Goal: Task Accomplishment & Management: Manage account settings

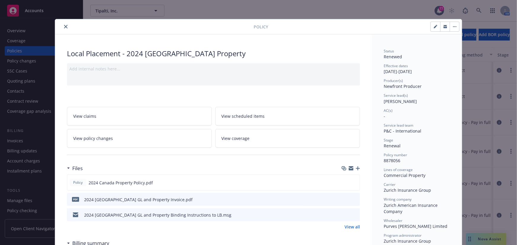
click at [64, 24] on button "close" at bounding box center [65, 26] width 7 height 7
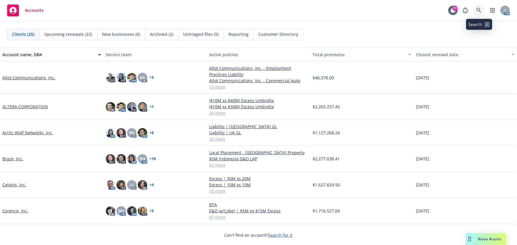
click at [475, 9] on link at bounding box center [479, 10] width 12 height 12
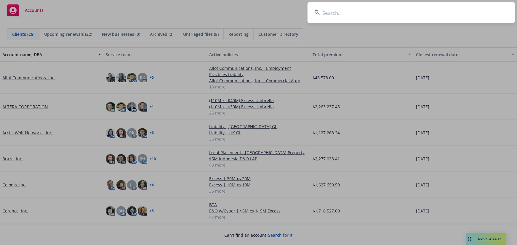
click at [329, 17] on input at bounding box center [410, 12] width 207 height 21
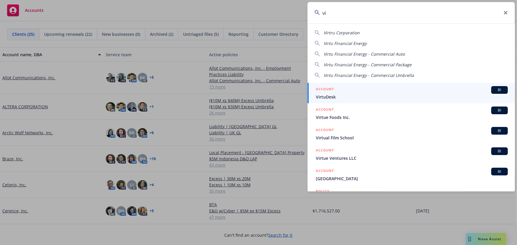
type input "v"
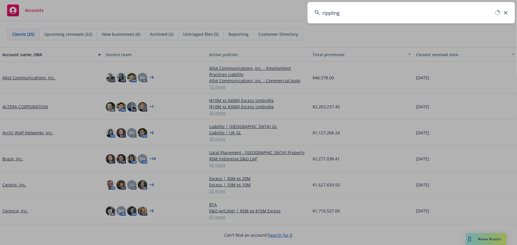
type input "rippling"
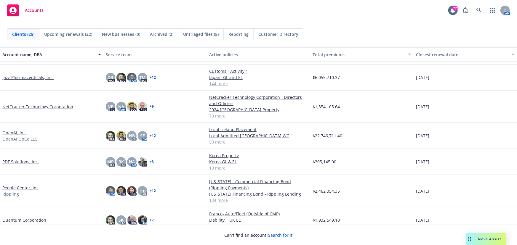
scroll to position [215, 0]
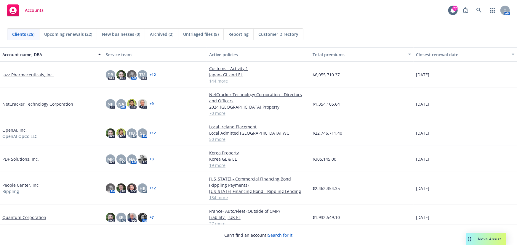
click at [25, 183] on link "People Center, Inc" at bounding box center [20, 185] width 36 height 6
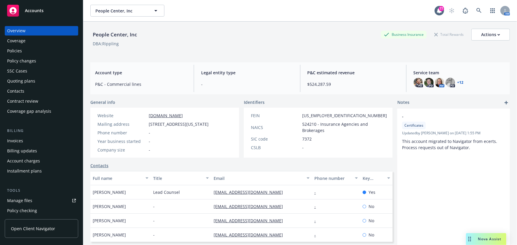
click at [22, 104] on div "Contract review" at bounding box center [22, 101] width 31 height 9
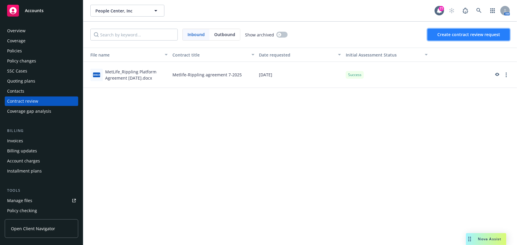
click at [447, 34] on span "Create contract review request" at bounding box center [468, 35] width 63 height 6
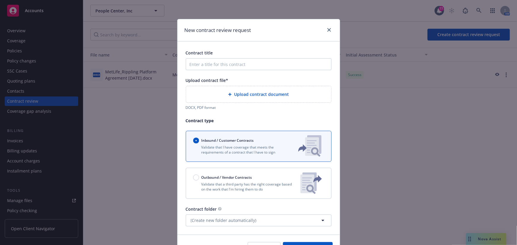
click at [272, 73] on div "Contract title Upload contract file* Upload contract document DOCX, PDF format …" at bounding box center [259, 138] width 146 height 176
click at [271, 70] on input "Contract title" at bounding box center [259, 64] width 146 height 12
click at [271, 66] on input "Contract title" at bounding box center [259, 64] width 146 height 12
type input "V"
type input "Rippling Ireland lease"
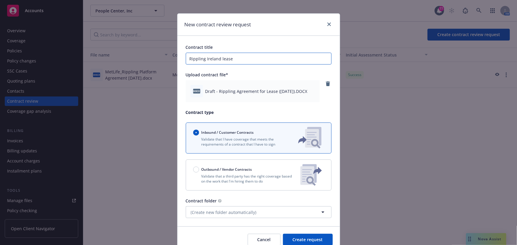
scroll to position [33, 0]
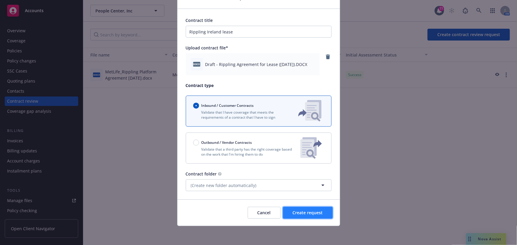
click at [297, 214] on span "Create request" at bounding box center [308, 213] width 30 height 6
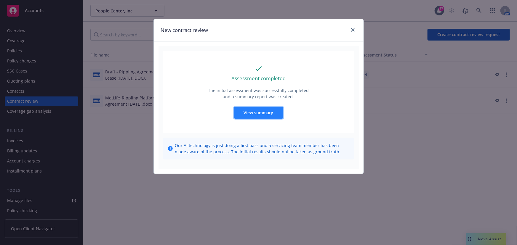
click at [262, 111] on span "View summary" at bounding box center [259, 113] width 30 height 6
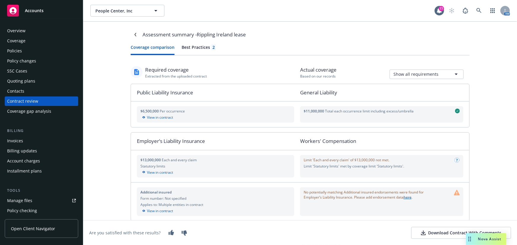
click at [190, 50] on button "Best Practices 2" at bounding box center [199, 49] width 34 height 11
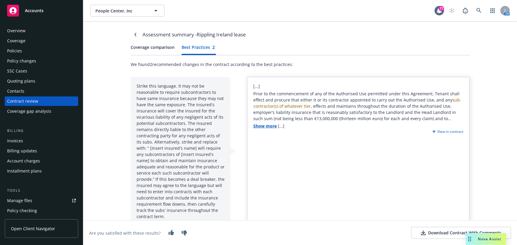
click at [257, 125] on link "Show more" at bounding box center [264, 126] width 23 height 6
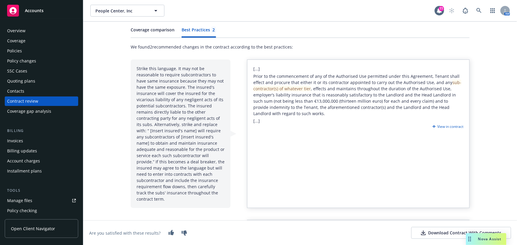
scroll to position [27, 0]
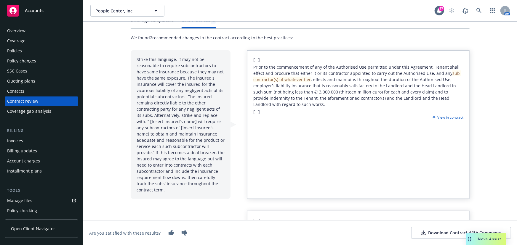
click at [441, 116] on div "View in contract" at bounding box center [447, 117] width 33 height 5
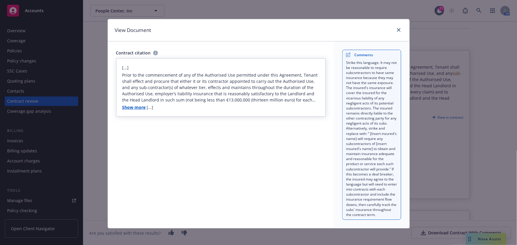
scroll to position [2, 0]
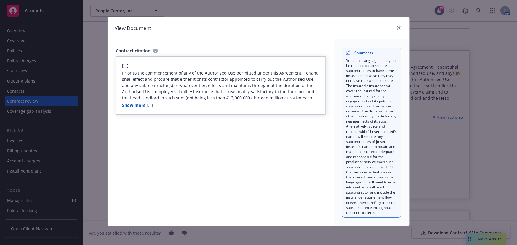
click at [135, 107] on link "Show more" at bounding box center [133, 105] width 23 height 6
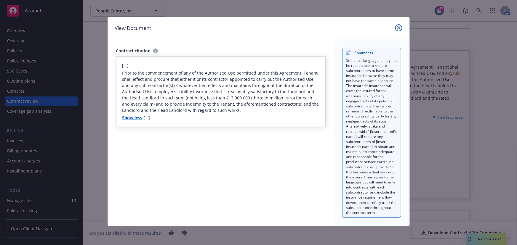
click at [397, 28] on icon "close" at bounding box center [399, 28] width 4 height 4
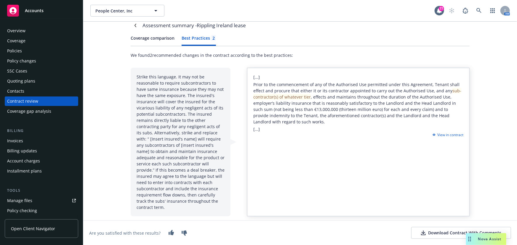
scroll to position [0, 0]
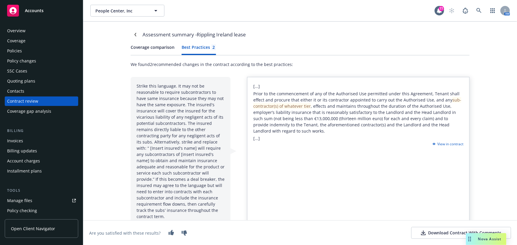
click at [166, 48] on button "Coverage comparison" at bounding box center [153, 49] width 44 height 11
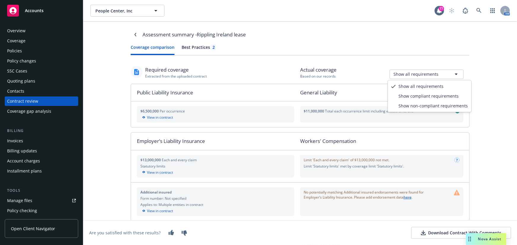
click at [455, 75] on html "Accounts Overview Coverage Policies Policy changes SSC Cases Quoting plans Cont…" at bounding box center [258, 122] width 517 height 245
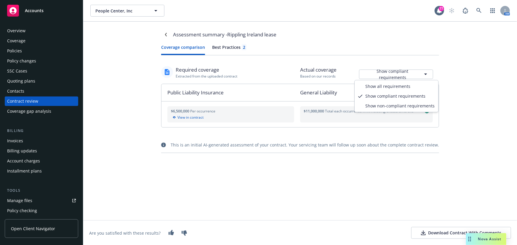
click at [422, 76] on html "Accounts Overview Coverage Policies Policy changes SSC Cases Quoting plans Cont…" at bounding box center [258, 122] width 517 height 245
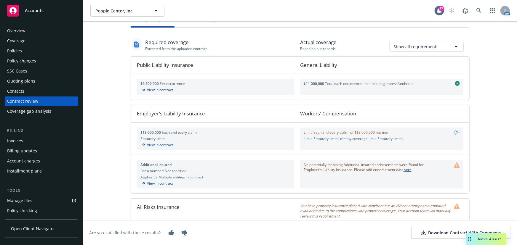
scroll to position [54, 0]
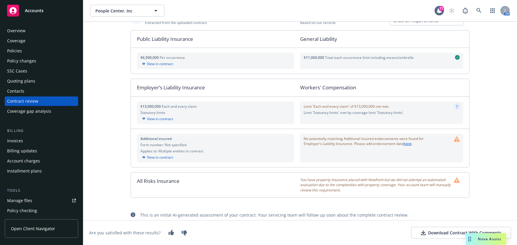
click at [440, 233] on div "Download Contract With Comments" at bounding box center [461, 233] width 80 height 6
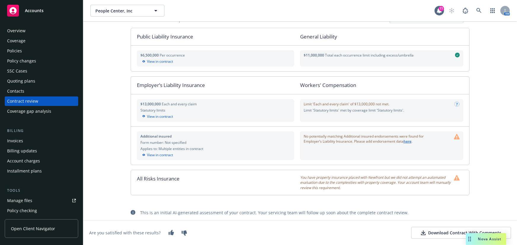
click at [36, 53] on div "Policies" at bounding box center [41, 50] width 69 height 9
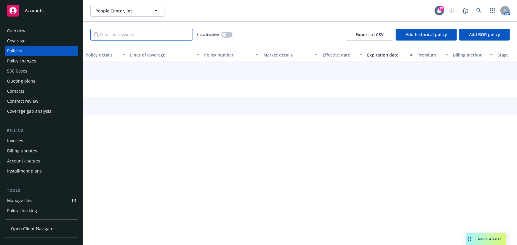
click at [119, 34] on input "Filter by keyword..." at bounding box center [141, 35] width 102 height 12
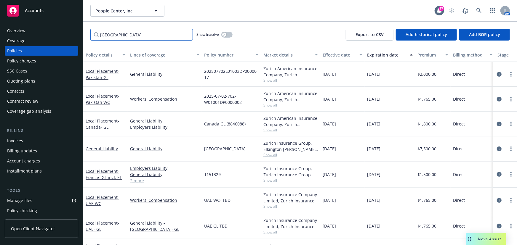
type input "[GEOGRAPHIC_DATA]"
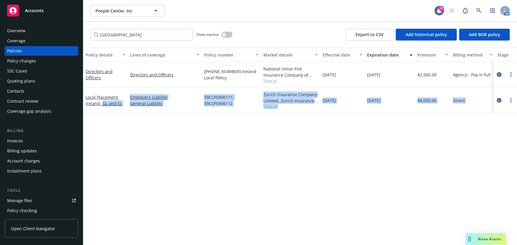
scroll to position [0, 138]
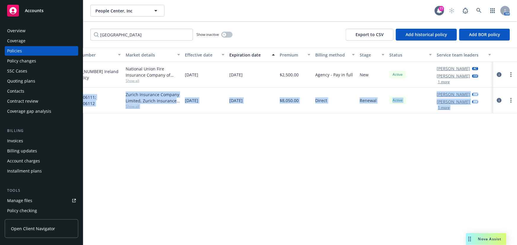
drag, startPoint x: 102, startPoint y: 101, endPoint x: 590, endPoint y: 108, distance: 487.4
click at [516, 108] on html "Accounts Overview Coverage Policies Policy changes SSC Cases Quoting plans Cont…" at bounding box center [258, 122] width 517 height 245
click at [87, 102] on span "59CLP5906111; 59CLP5906112" at bounding box center [93, 100] width 54 height 12
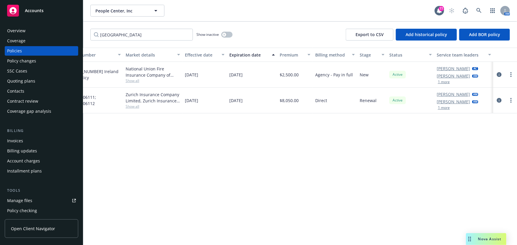
drag, startPoint x: 209, startPoint y: 240, endPoint x: 145, endPoint y: 234, distance: 64.5
click at [145, 234] on div "Policy details Lines of coverage Policy number Market details Effective date Ex…" at bounding box center [299, 146] width 433 height 197
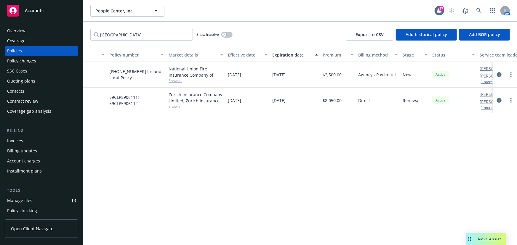
scroll to position [0, 50]
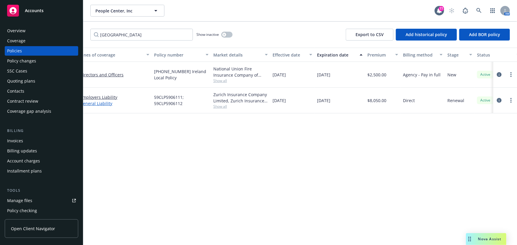
click at [89, 102] on link "General Liability" at bounding box center [114, 103] width 69 height 6
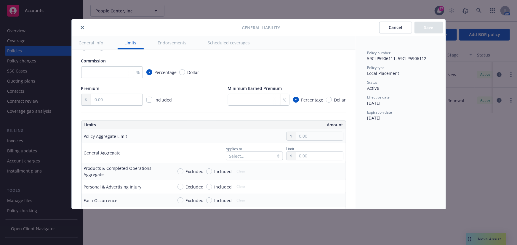
scroll to position [134, 0]
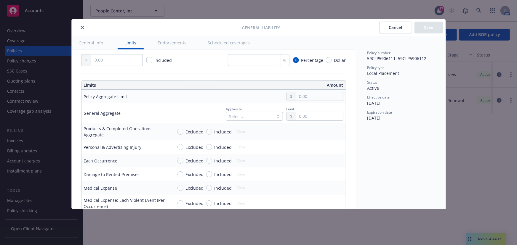
click at [84, 26] on button "close" at bounding box center [82, 27] width 7 height 7
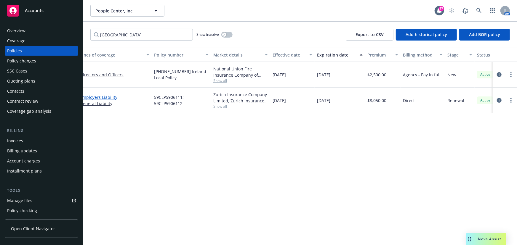
click at [104, 98] on link "Employers Liability" at bounding box center [114, 97] width 69 height 6
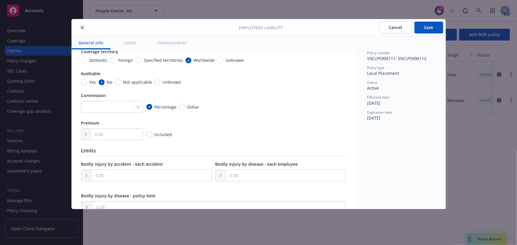
scroll to position [107, 0]
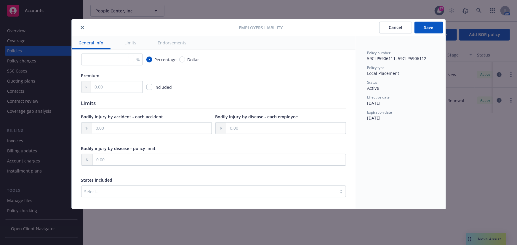
click at [81, 28] on icon "close" at bounding box center [83, 28] width 4 height 4
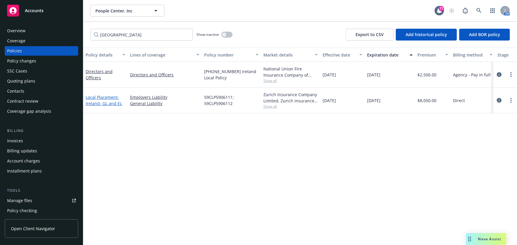
click at [103, 98] on link "Local Placement - [GEOGRAPHIC_DATA]- GL and [GEOGRAPHIC_DATA]" at bounding box center [104, 100] width 36 height 12
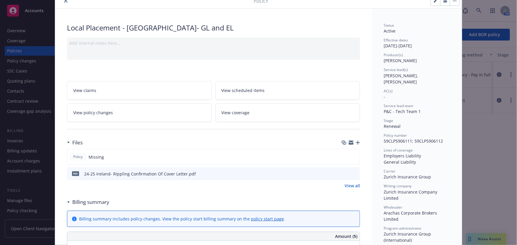
scroll to position [107, 0]
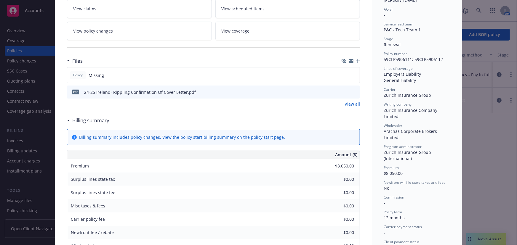
click at [356, 60] on icon "button" at bounding box center [358, 61] width 4 height 4
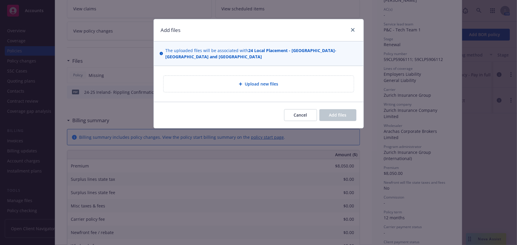
type textarea "x"
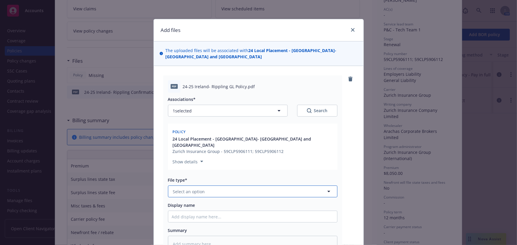
click at [211, 186] on button "Select an option" at bounding box center [252, 192] width 169 height 12
type input "policy"
click at [273, 200] on div "Policy" at bounding box center [252, 208] width 169 height 16
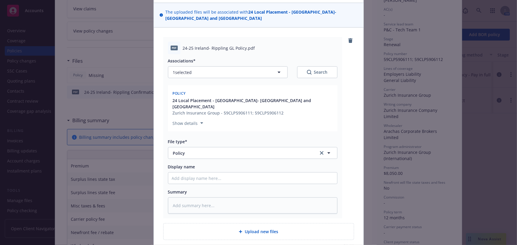
scroll to position [76, 0]
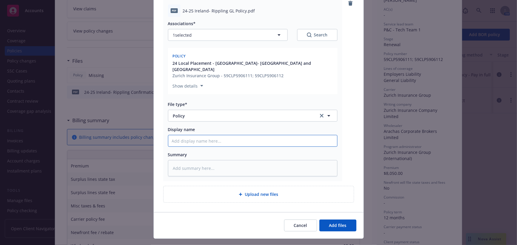
click at [240, 135] on input "Display name" at bounding box center [252, 140] width 169 height 11
type textarea "x"
type input "I"
type textarea "x"
type input "Ir"
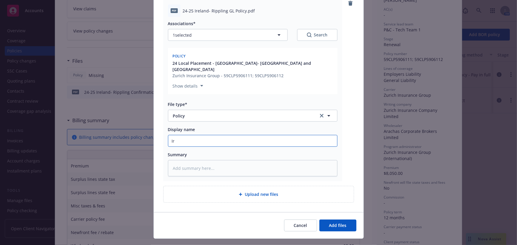
type textarea "x"
type input "Ire"
type textarea "x"
type input "Irel"
type textarea "x"
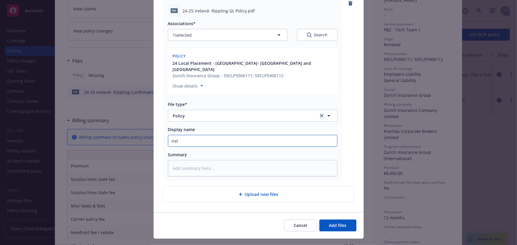
type input "Irela"
type textarea "x"
type input "[PERSON_NAME]"
type textarea "x"
type input "[GEOGRAPHIC_DATA]"
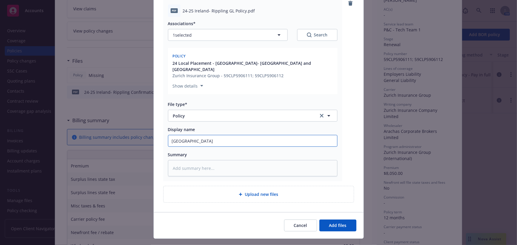
type textarea "x"
type input "[GEOGRAPHIC_DATA]-"
type textarea "x"
type input "Ireland- R"
type textarea "x"
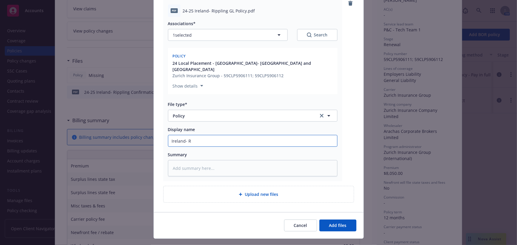
type input "Ireland- Ri"
type textarea "x"
type input "Ireland- Rip"
type textarea "x"
type input "Ireland- [PERSON_NAME]"
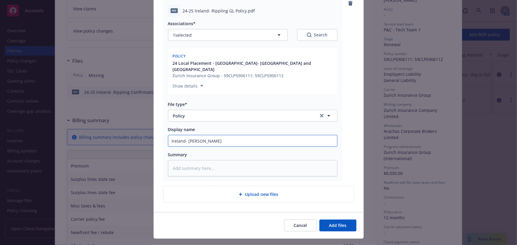
type textarea "x"
type input "Ireland- Rippi"
type textarea "x"
type input "Ireland- [PERSON_NAME]"
type textarea "x"
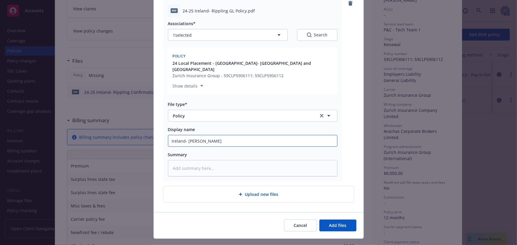
type input "Ireland- Rippl"
type textarea "x"
type input "Ireland- Rippli"
type textarea "x"
type input "Ireland- Ripplin"
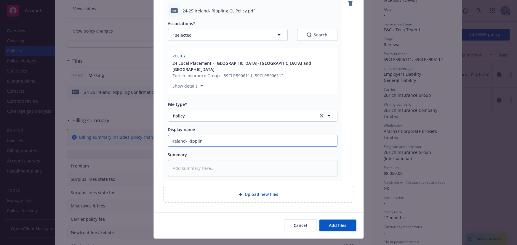
type textarea "x"
type input "Ireland- Rippling"
type textarea "x"
type input "Ireland- Rippling"
type textarea "x"
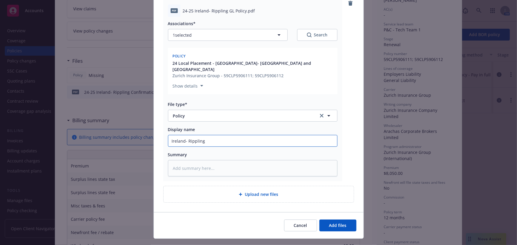
type input "Ireland- Rippling G"
type textarea "x"
type input "Ireland- Rippling GL"
type textarea "x"
type input "Ireland- Rippling GL"
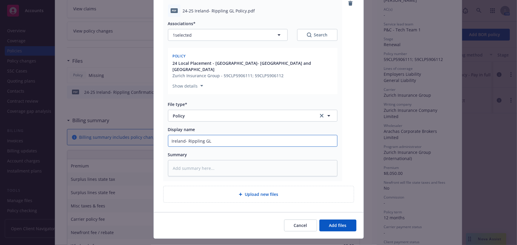
type textarea "x"
type input "Ireland- Rippling GL P"
type textarea "x"
type input "Ireland- Rippling GL Po"
type textarea "x"
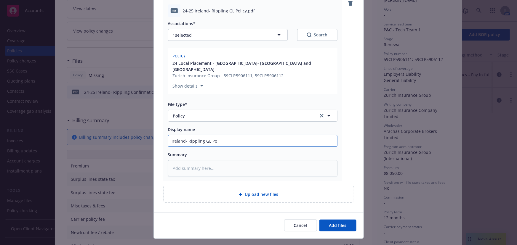
type input "Ireland- Rippling GL Pol"
type textarea "x"
type input "Ireland- Rippling [PERSON_NAME]"
type textarea "x"
type input "Ireland- Rippling [PERSON_NAME]"
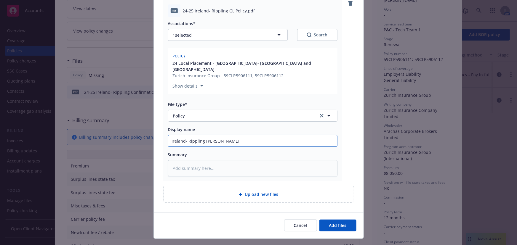
type textarea "x"
type input "Ireland- Rippling GL Policy"
type textarea "x"
type input "Ireland- Rippling GL Policy"
type textarea "x"
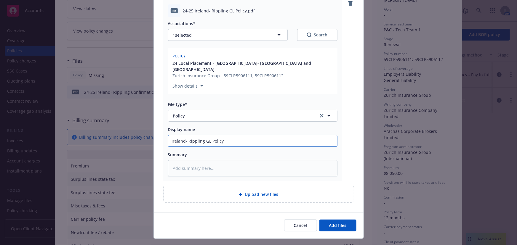
type input "Ireland- Rippling GL Policy 2"
type textarea "x"
type input "Ireland- Rippling GL Policy 24"
type textarea "x"
type input "Ireland- Rippling GL Policy 24-"
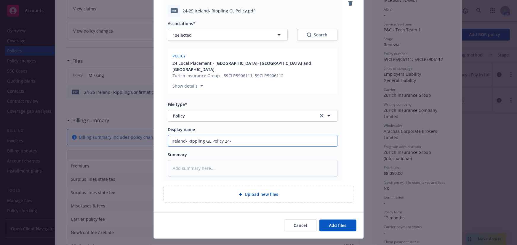
type textarea "x"
type input "Ireland- Rippling GL Policy 24-2"
type textarea "x"
type input "Ireland- Rippling GL Policy 24-25"
click at [319, 220] on button "Add files" at bounding box center [337, 226] width 37 height 12
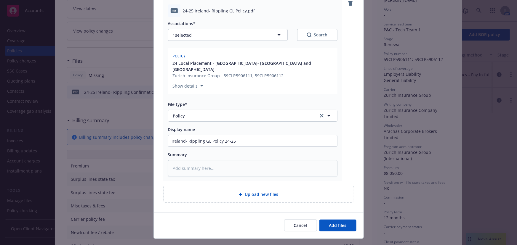
scroll to position [54, 0]
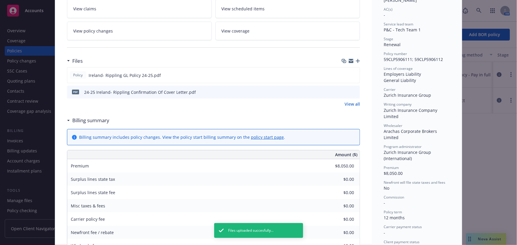
click at [356, 60] on icon "button" at bounding box center [358, 61] width 4 height 4
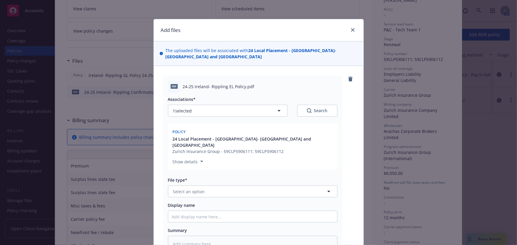
type textarea "x"
click at [211, 186] on button "Select an option" at bounding box center [252, 192] width 169 height 12
type input "Pol"
click at [204, 204] on div "Policy" at bounding box center [253, 208] width 162 height 9
click at [204, 202] on div "Display name" at bounding box center [252, 205] width 169 height 6
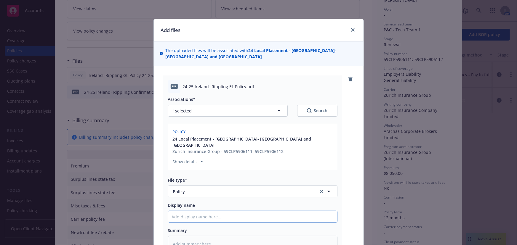
click at [200, 211] on input "Display name" at bounding box center [252, 216] width 169 height 11
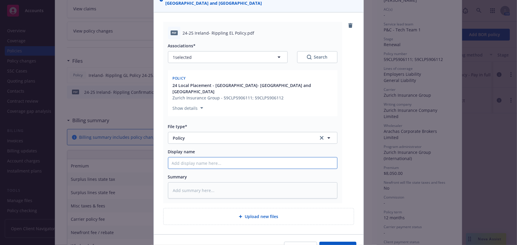
type textarea "x"
type input "I"
type textarea "x"
type input "Ir"
type textarea "x"
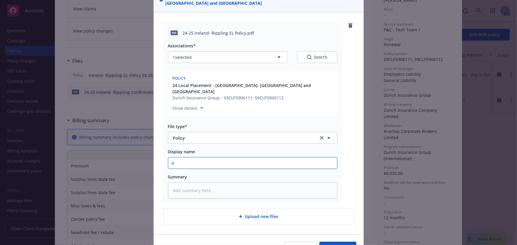
type input "Ire"
type textarea "x"
type input "Irel"
type textarea "x"
type input "Irela"
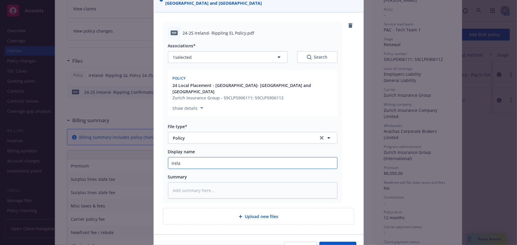
type textarea "x"
type input "[PERSON_NAME]"
type textarea "x"
type input "[GEOGRAPHIC_DATA]"
type textarea "x"
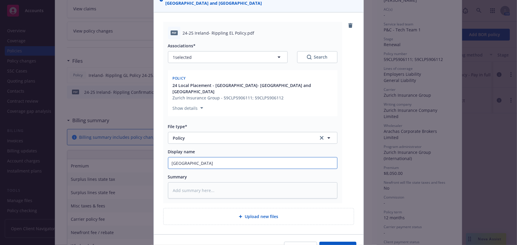
type input "[GEOGRAPHIC_DATA]-"
type textarea "x"
type input "[GEOGRAPHIC_DATA]-"
type textarea "x"
type input "Ireland- R"
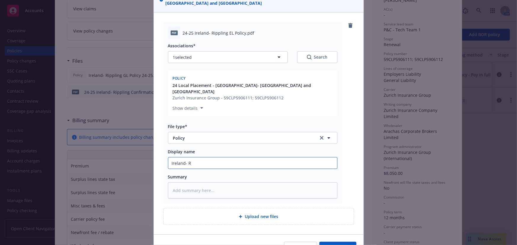
type textarea "x"
type input "Ireland- Ri"
type textarea "x"
type input "Ireland- Rip"
type textarea "x"
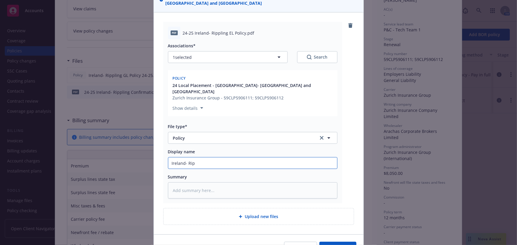
type input "Ireland- [PERSON_NAME]"
type textarea "x"
type input "Ireland- Rippl"
type textarea "x"
type input "Ireland- Rippli"
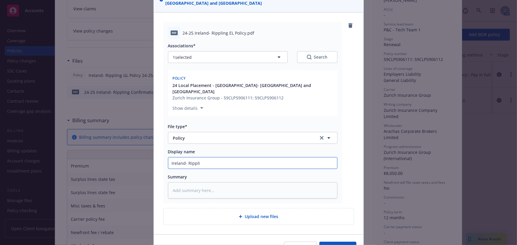
type textarea "x"
type input "Ireland- Ripplin"
type textarea "x"
type input "Ireland- Rippling"
type textarea "x"
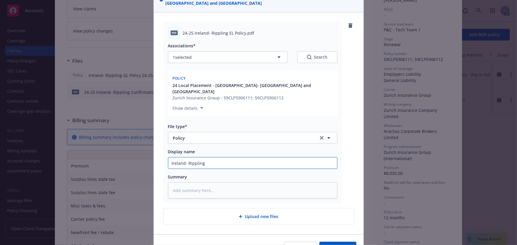
type input "Ireland- Rippling"
type textarea "x"
type input "Ireland- Rippling E"
type textarea "x"
type input "Ireland- Rippling EL"
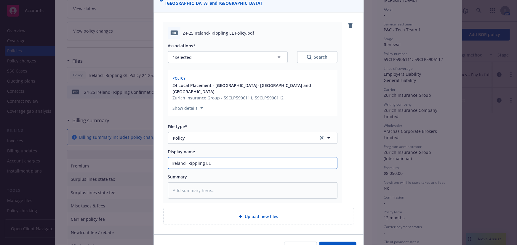
type textarea "x"
type input "Ireland- Rippling EL"
type textarea "x"
type input "Ireland- Rippling EL P"
type textarea "x"
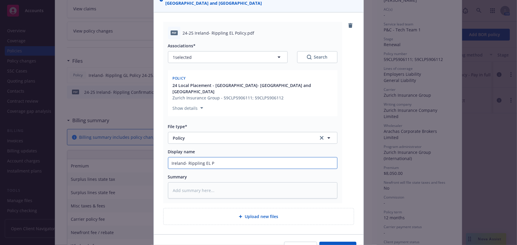
type input "Ireland- Rippling EL Po"
type textarea "x"
type input "Ireland- Rippling EL Poi"
type textarea "x"
type input "Ireland- Rippling EL Poic"
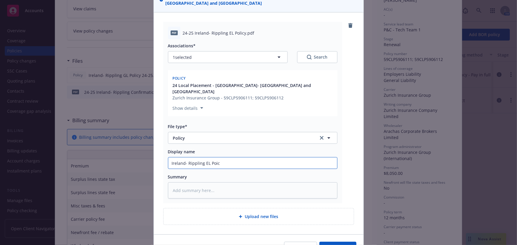
type textarea "x"
type input "Ireland- Rippling EL Poic"
type textarea "x"
type input "Ireland- Rippling EL Poic"
type textarea "x"
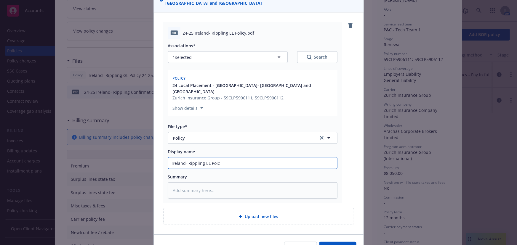
type input "Ireland- Rippling EL Poi"
type textarea "x"
type input "Ireland- Rippling EL Po"
type textarea "x"
type input "Ireland- Rippling EL Pol"
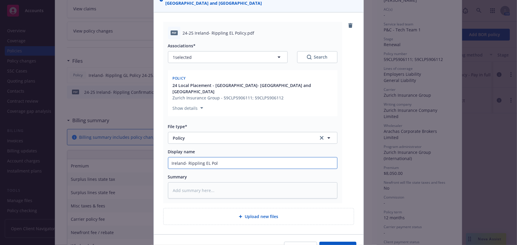
type textarea "x"
type input "Ireland- Rippling EL Poli"
type textarea "x"
type input "Ireland- Rippling EL Policy"
type textarea "x"
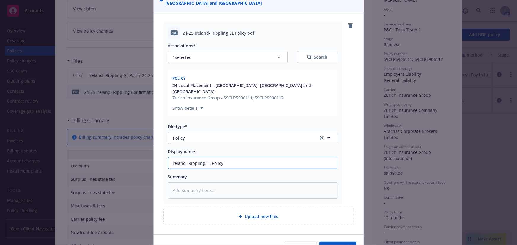
type input "Ireland- Rippling EL Policy"
type textarea "x"
type input "Ireland- Rippling EL Policy 2"
type textarea "x"
type input "Ireland- Rippling EL Policy 24"
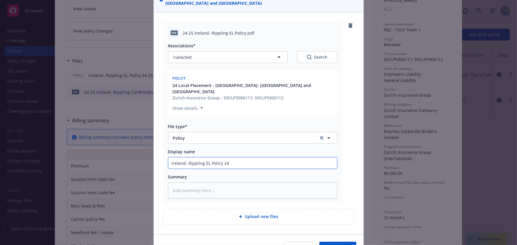
type textarea "x"
type input "Ireland- Rippling EL Policy 24-"
type textarea "x"
type input "Ireland- Rippling EL Policy 24-2"
type textarea "x"
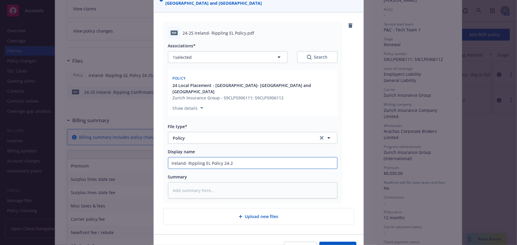
type input "Ireland- Rippling EL Policy 24-26"
type textarea "x"
type input "Ireland- Rippling EL Policy 24-2"
type textarea "x"
type input "Ireland- Rippling EL Policy 24-25"
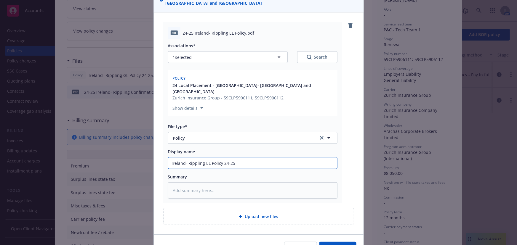
click at [319, 242] on button "Add files" at bounding box center [337, 248] width 37 height 12
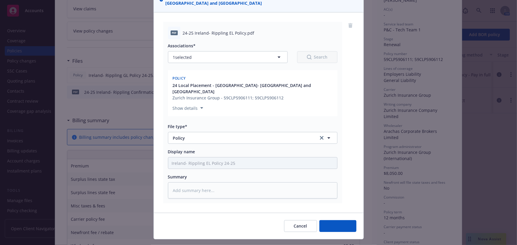
type textarea "x"
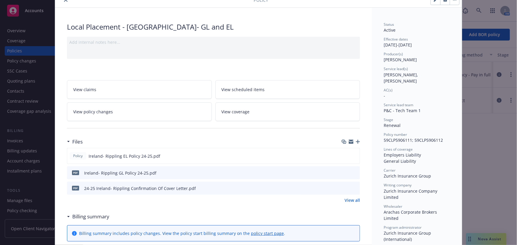
scroll to position [0, 0]
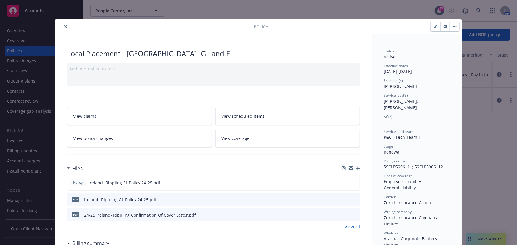
click at [65, 28] on icon "close" at bounding box center [66, 27] width 4 height 4
click at [64, 27] on icon "close" at bounding box center [66, 27] width 4 height 4
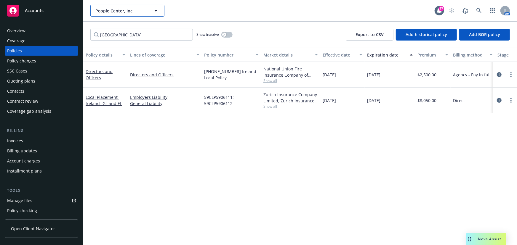
click at [157, 13] on icon "button" at bounding box center [155, 10] width 7 height 7
type input "databr"
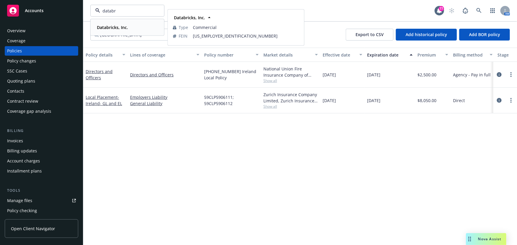
click at [125, 32] on div "Databricks, Inc. Type Commercial FEIN [US_EMPLOYER_IDENTIFICATION_NUMBER]" at bounding box center [127, 28] width 73 height 16
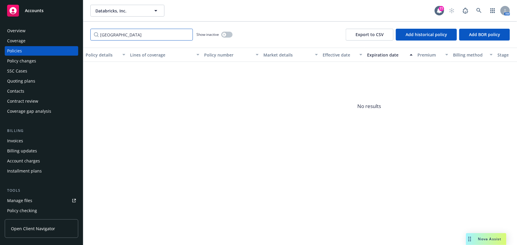
click at [112, 35] on input "[GEOGRAPHIC_DATA]" at bounding box center [141, 35] width 102 height 12
click at [185, 36] on input "[GEOGRAPHIC_DATA]" at bounding box center [141, 35] width 102 height 12
click at [187, 34] on input "[GEOGRAPHIC_DATA]" at bounding box center [141, 35] width 102 height 12
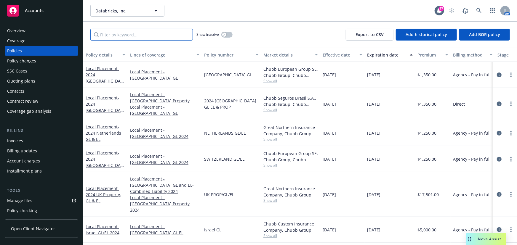
click at [146, 34] on input "Filter by keyword..." at bounding box center [141, 35] width 102 height 12
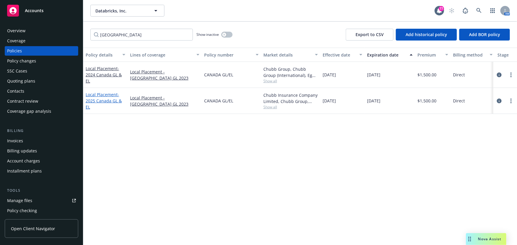
click at [104, 96] on link "Local Placement - 2025 [GEOGRAPHIC_DATA] GL & EL" at bounding box center [104, 101] width 36 height 18
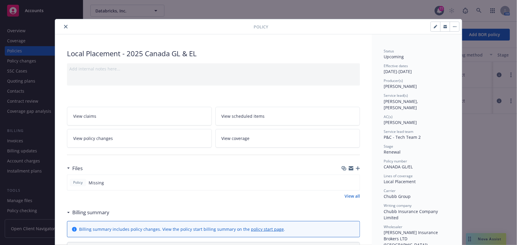
click at [443, 27] on icon "button" at bounding box center [445, 27] width 4 height 2
click at [64, 28] on icon "close" at bounding box center [66, 27] width 4 height 4
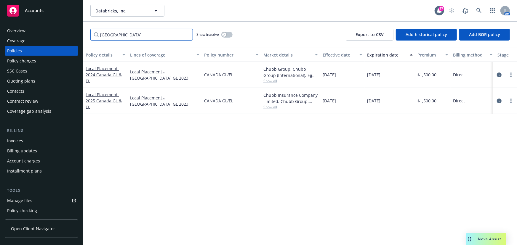
click at [104, 34] on input "[GEOGRAPHIC_DATA]" at bounding box center [141, 35] width 102 height 12
drag, startPoint x: 118, startPoint y: 34, endPoint x: 57, endPoint y: 33, distance: 61.0
click at [57, 33] on div "Accounts Overview Coverage Policies Policy changes SSC Cases Quoting plans Cont…" at bounding box center [258, 122] width 517 height 245
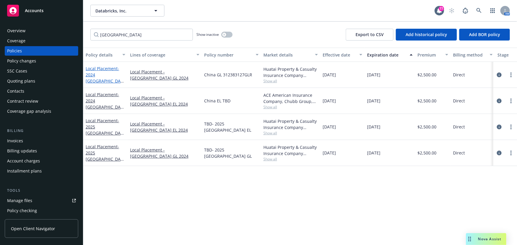
click at [97, 76] on span "- 2024 [GEOGRAPHIC_DATA] GL" at bounding box center [105, 78] width 38 height 24
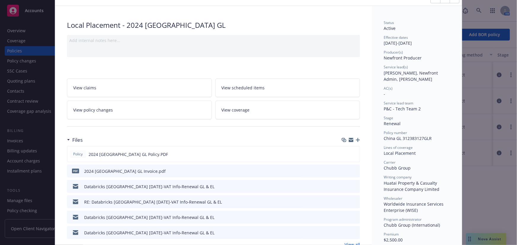
scroll to position [107, 0]
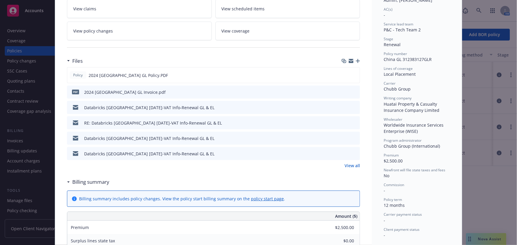
click at [354, 152] on icon "preview file" at bounding box center [353, 153] width 5 height 4
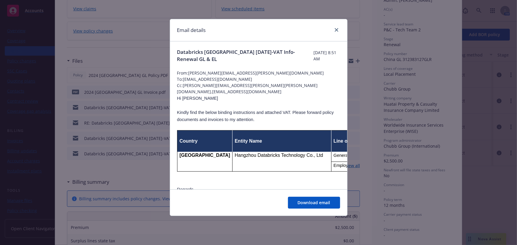
click at [332, 31] on div at bounding box center [334, 30] width 9 height 8
click at [333, 31] on link "close" at bounding box center [336, 29] width 7 height 7
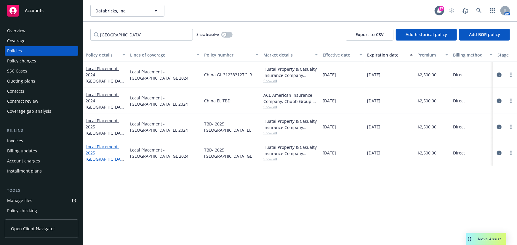
click at [103, 152] on span "- 2025 [GEOGRAPHIC_DATA] GL" at bounding box center [105, 156] width 38 height 24
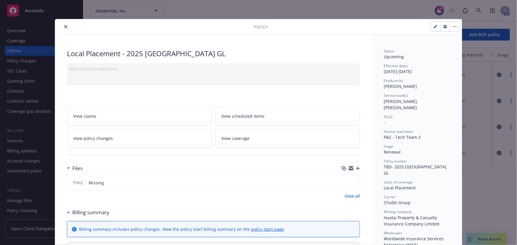
click at [441, 27] on button "button" at bounding box center [444, 26] width 9 height 9
click at [70, 26] on div at bounding box center [155, 26] width 196 height 7
click at [64, 26] on icon "close" at bounding box center [66, 27] width 4 height 4
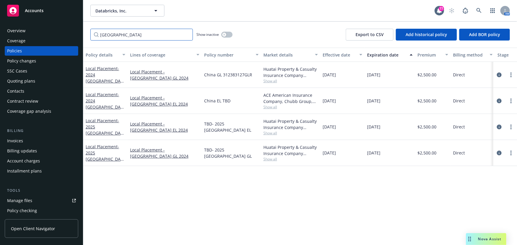
click at [108, 33] on input "[GEOGRAPHIC_DATA]" at bounding box center [141, 35] width 102 height 12
drag, startPoint x: 115, startPoint y: 34, endPoint x: 88, endPoint y: 33, distance: 27.3
click at [88, 33] on div "China Show inactive Export to CSV Add historical policy Add BOR policy" at bounding box center [299, 35] width 433 height 26
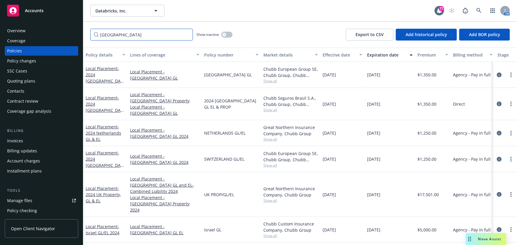
type input "[GEOGRAPHIC_DATA]"
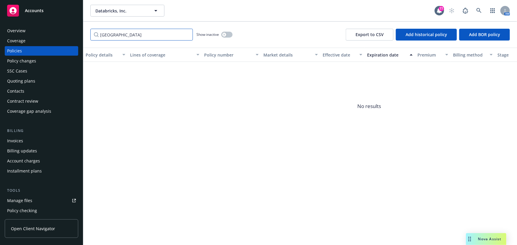
click at [187, 35] on input "[GEOGRAPHIC_DATA]" at bounding box center [141, 35] width 102 height 12
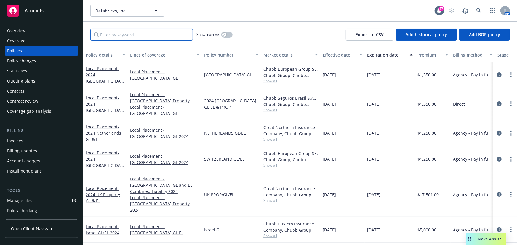
click at [118, 38] on input "Filter by keyword..." at bounding box center [141, 35] width 102 height 12
type input "[GEOGRAPHIC_DATA]"
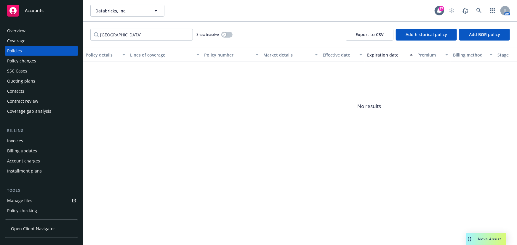
click at [30, 84] on div "Quoting plans" at bounding box center [21, 80] width 28 height 9
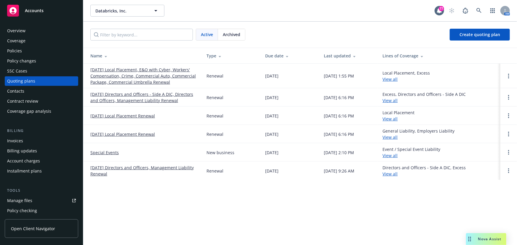
click at [129, 135] on link "[DATE] Local Placement Renewal" at bounding box center [122, 134] width 65 height 6
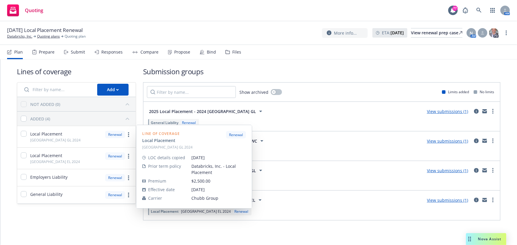
scroll to position [3, 0]
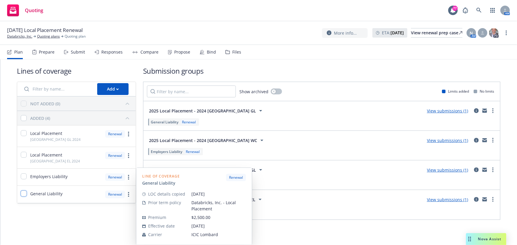
click at [23, 192] on input "checkbox" at bounding box center [24, 194] width 6 height 6
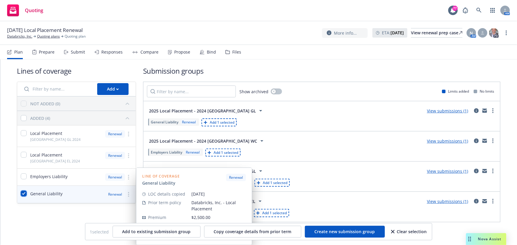
scroll to position [5, 0]
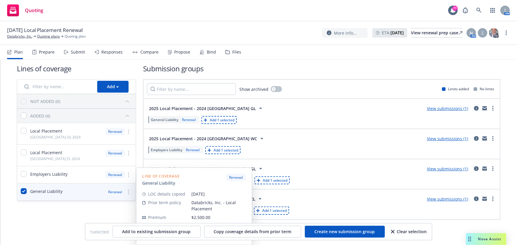
click at [20, 191] on div "General Liability" at bounding box center [39, 192] width 45 height 17
checkbox input "false"
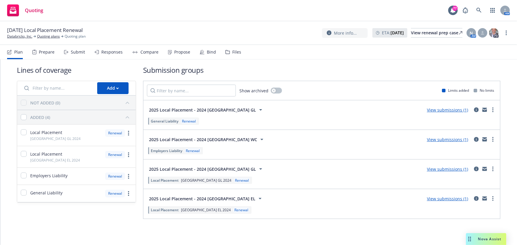
scroll to position [3, 0]
click at [489, 111] on link "more" at bounding box center [492, 110] width 7 height 7
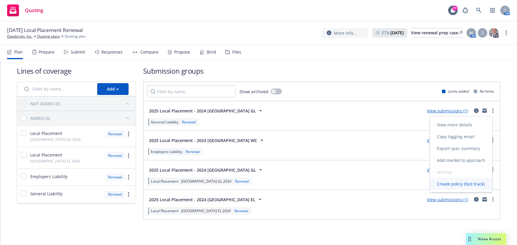
click at [461, 187] on link "Create policy (fast track)" at bounding box center [461, 184] width 62 height 12
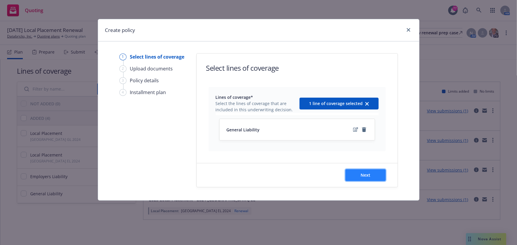
click at [352, 176] on button "Next" at bounding box center [365, 175] width 40 height 12
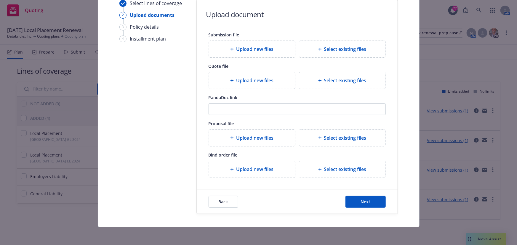
scroll to position [54, 0]
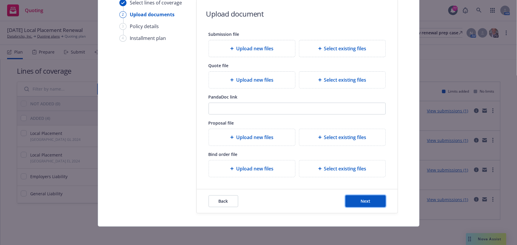
drag, startPoint x: 359, startPoint y: 202, endPoint x: 353, endPoint y: 200, distance: 6.3
click at [360, 202] on span "Next" at bounding box center [365, 201] width 10 height 6
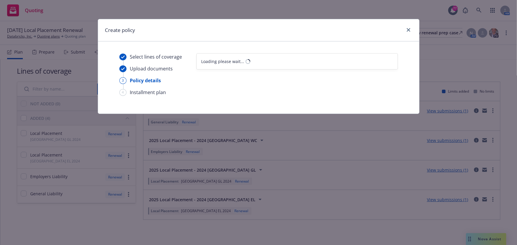
select select "12"
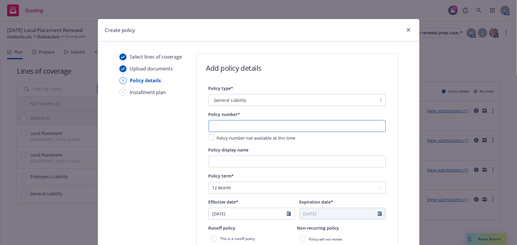
click at [244, 126] on input "text" at bounding box center [296, 126] width 177 height 12
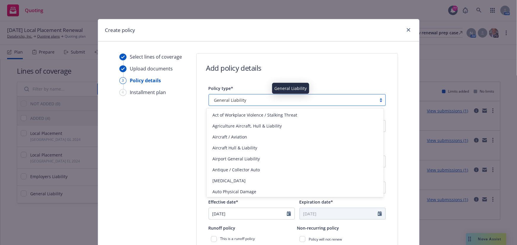
click at [244, 102] on div "General Liability" at bounding box center [293, 100] width 162 height 6
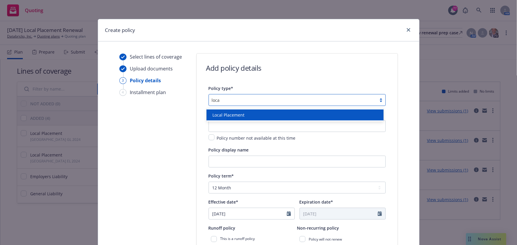
type input "local"
click at [243, 113] on div "Local Placement" at bounding box center [295, 115] width 170 height 6
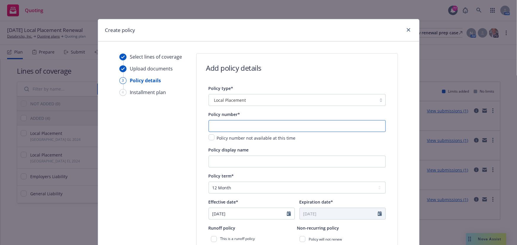
click at [227, 127] on input "text" at bounding box center [296, 126] width 177 height 12
type input "Mexico GL 2025"
click at [224, 166] on input "Policy display name" at bounding box center [296, 162] width 177 height 12
type input "G"
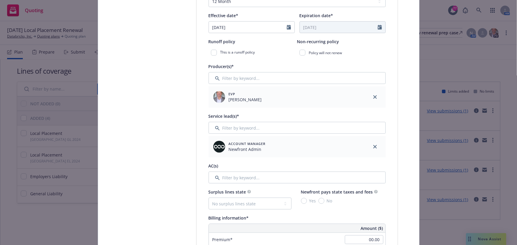
scroll to position [188, 0]
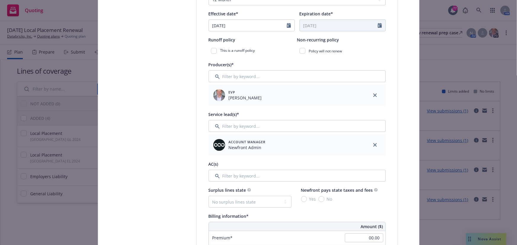
type input "Mexico GL"
click at [256, 126] on input "Filter by keyword..." at bounding box center [296, 126] width 177 height 12
type input "e"
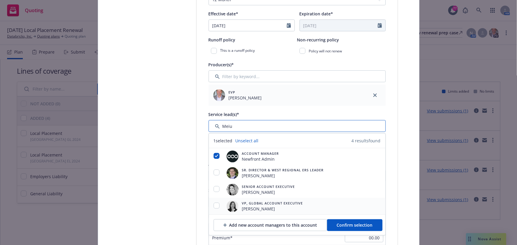
type input "Meiu"
click at [211, 205] on div at bounding box center [216, 206] width 15 height 7
click at [215, 204] on input "checkbox" at bounding box center [216, 206] width 6 height 6
checkbox input "true"
click at [213, 157] on input "checkbox" at bounding box center [216, 156] width 6 height 6
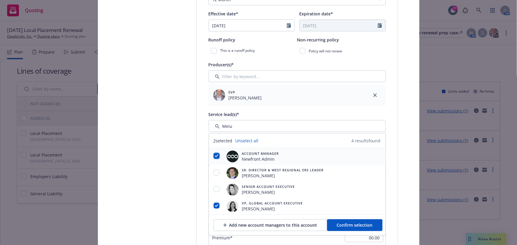
checkbox input "false"
drag, startPoint x: 341, startPoint y: 223, endPoint x: 329, endPoint y: 213, distance: 16.0
click at [341, 223] on span "Confirm selection" at bounding box center [355, 225] width 36 height 6
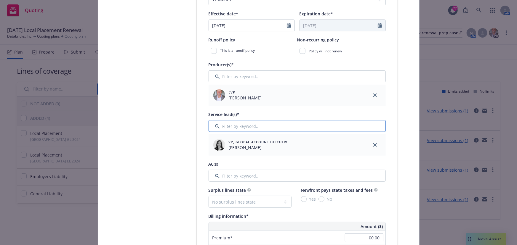
click at [246, 127] on input "Filter by keyword..." at bounding box center [296, 126] width 177 height 12
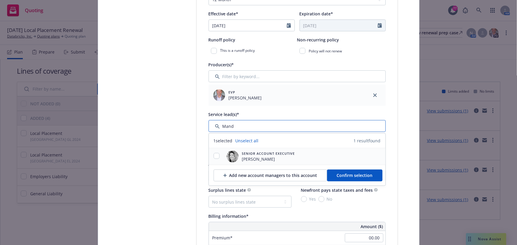
type input "Mand"
click at [214, 156] on input "checkbox" at bounding box center [216, 156] width 6 height 6
checkbox input "true"
click at [355, 176] on span "Confirm selection" at bounding box center [355, 176] width 36 height 6
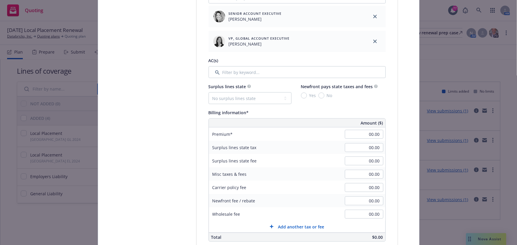
scroll to position [323, 0]
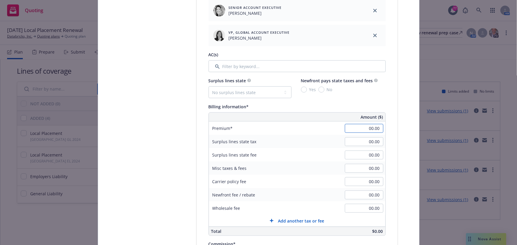
click at [356, 129] on input "00.00" at bounding box center [364, 128] width 38 height 9
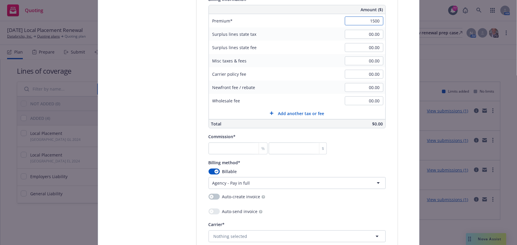
scroll to position [431, 0]
type input "1,500.00"
click at [243, 151] on input "number" at bounding box center [237, 148] width 59 height 12
type input "0"
click at [211, 172] on button "button" at bounding box center [213, 171] width 11 height 6
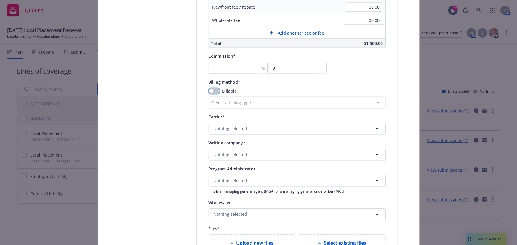
scroll to position [511, 0]
click at [216, 92] on button "button" at bounding box center [213, 91] width 11 height 6
select select "AGENCY_FINANCED"
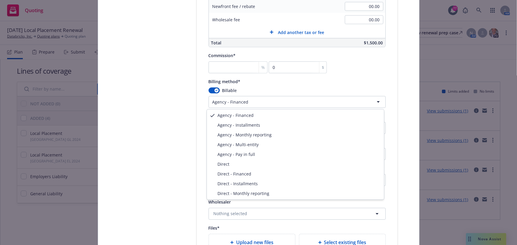
click at [223, 101] on html "Quoting 77 AM 09/30/25 Local Placement Renewal Databricks, Inc. Quoting plans Q…" at bounding box center [258, 122] width 517 height 245
click at [216, 103] on html "Quoting 77 AM 09/30/25 Local Placement Renewal Databricks, Inc. Quoting plans Q…" at bounding box center [258, 122] width 517 height 245
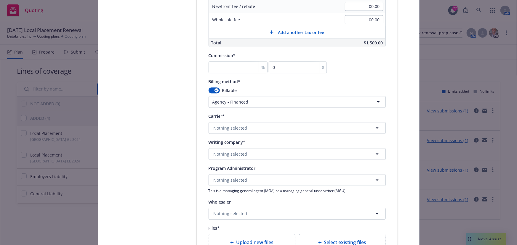
click at [216, 103] on html "Quoting 77 AM 09/30/25 Local Placement Renewal Databricks, Inc. Quoting plans Q…" at bounding box center [258, 122] width 517 height 245
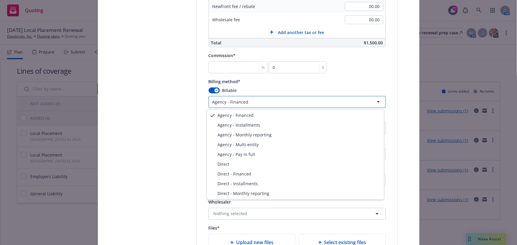
click at [212, 91] on html "Quoting 77 AM 09/30/25 Local Placement Renewal Databricks, Inc. Quoting plans Q…" at bounding box center [258, 122] width 517 height 245
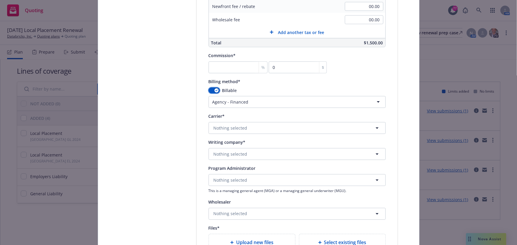
click at [209, 89] on button "button" at bounding box center [213, 91] width 11 height 6
click at [213, 90] on button "button" at bounding box center [213, 91] width 11 height 6
click at [220, 102] on html "Quoting 77 AM 09/30/25 Local Placement Renewal Databricks, Inc. Quoting plans Q…" at bounding box center [258, 122] width 517 height 245
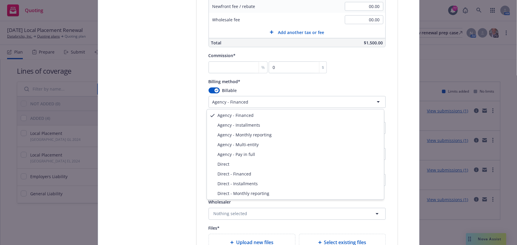
select select "DIRECT"
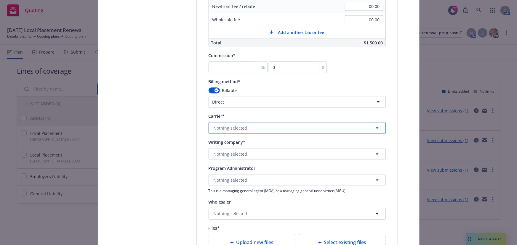
click at [219, 127] on span "Nothing selected" at bounding box center [230, 128] width 34 height 6
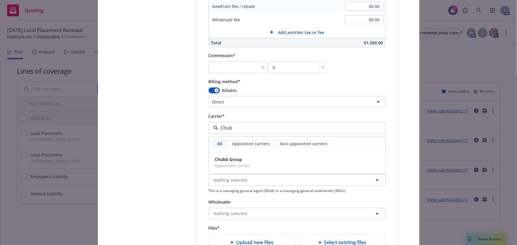
type input "Chubb"
click at [223, 165] on span "Appointed carrier" at bounding box center [232, 166] width 35 height 6
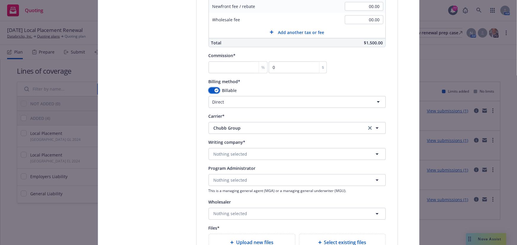
click at [211, 89] on button "button" at bounding box center [213, 91] width 11 height 6
select select
click at [225, 154] on span "Nothing selected" at bounding box center [230, 154] width 34 height 6
type input "Chubb"
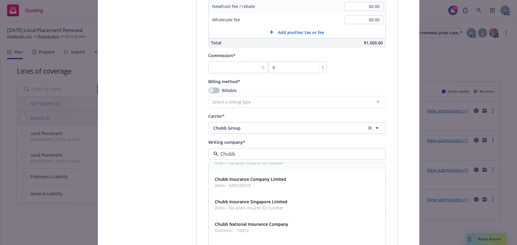
scroll to position [134, 0]
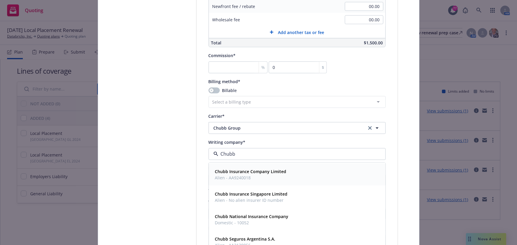
click at [233, 177] on span "Alien - AA9240018" at bounding box center [250, 178] width 71 height 6
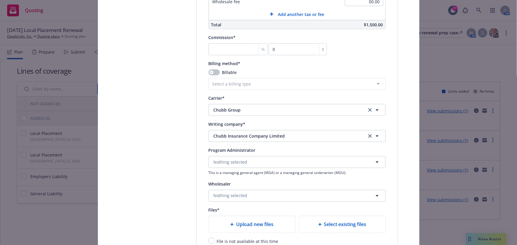
scroll to position [538, 0]
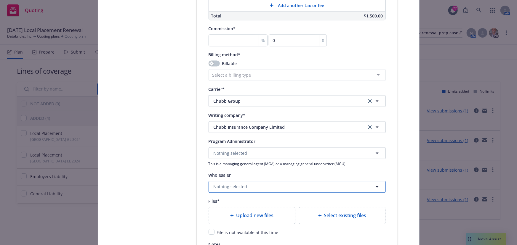
click at [228, 187] on span "Nothing selected" at bounding box center [230, 187] width 34 height 6
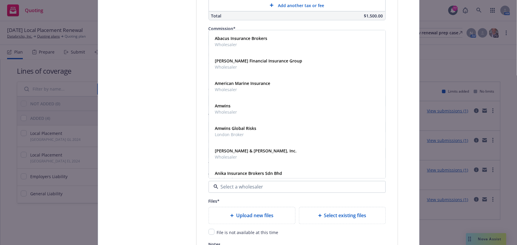
click at [228, 187] on input at bounding box center [295, 187] width 155 height 7
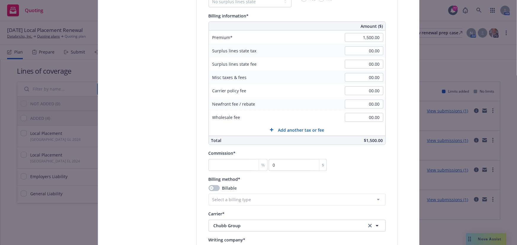
scroll to position [413, 0]
click at [364, 38] on input "1,500.00" at bounding box center [364, 37] width 38 height 9
type input "1,000.00"
click at [387, 147] on div "Policy type* Local Placement Policy number* Mexico GL 2025 Policy number not av…" at bounding box center [297, 45] width 201 height 748
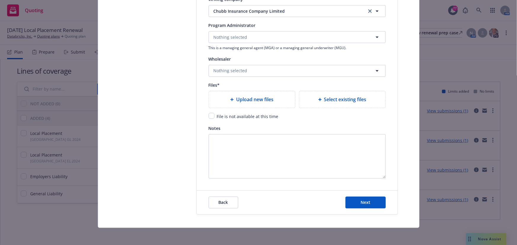
scroll to position [656, 0]
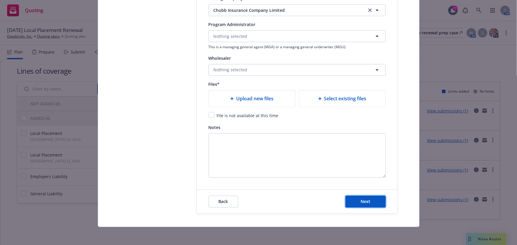
click at [367, 197] on button "Next" at bounding box center [365, 202] width 40 height 12
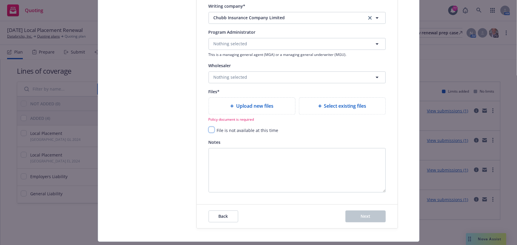
click at [210, 130] on input "checkbox" at bounding box center [211, 130] width 6 height 6
checkbox input "true"
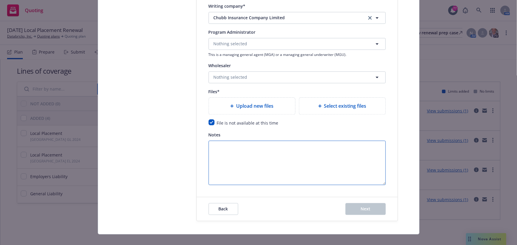
click at [314, 182] on textarea "Notes" at bounding box center [296, 163] width 177 height 44
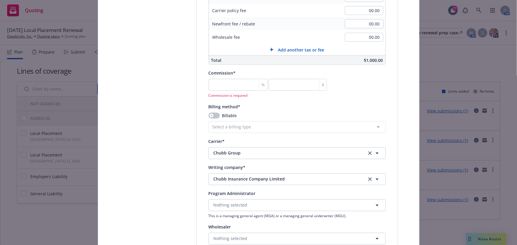
scroll to position [467, 0]
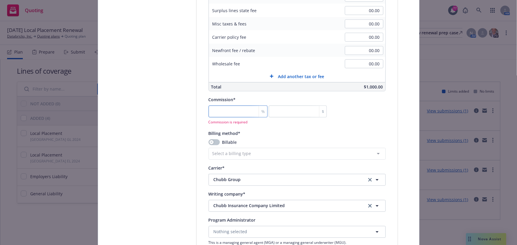
click at [229, 112] on input "number" at bounding box center [237, 112] width 59 height 12
type input "0"
click at [248, 134] on div "Billing method* Billable Select a billing type Agency - Financed Agency - Insta…" at bounding box center [296, 145] width 177 height 30
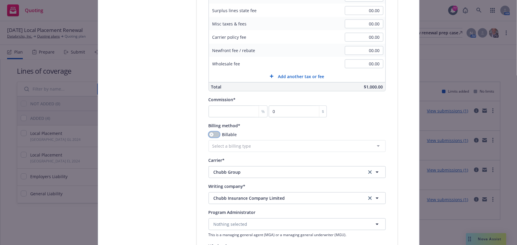
click at [216, 133] on button "button" at bounding box center [213, 135] width 11 height 6
select select "AGENCY_FINANCED"
click at [216, 133] on button "button" at bounding box center [213, 135] width 11 height 6
select select
click at [232, 110] on input "number" at bounding box center [237, 112] width 59 height 12
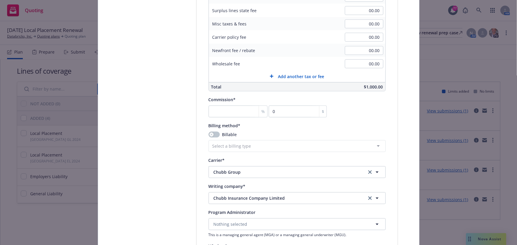
click at [283, 138] on div "Billable Select a billing type Agency - Financed Agency - Installments Agency -…" at bounding box center [296, 142] width 177 height 20
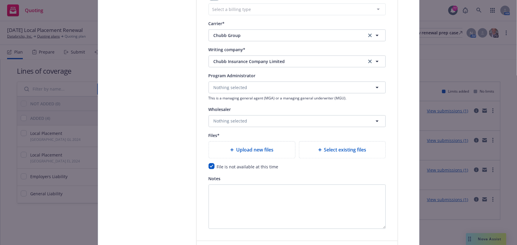
scroll to position [656, 0]
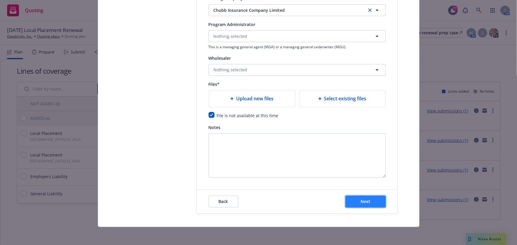
click at [352, 202] on button "Next" at bounding box center [365, 202] width 40 height 12
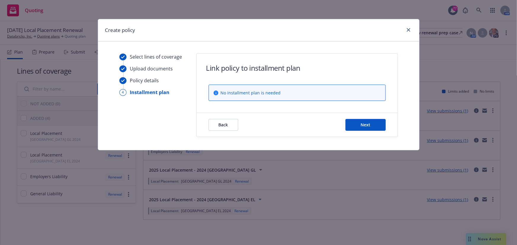
scroll to position [0, 0]
click at [359, 123] on button "Next" at bounding box center [365, 125] width 40 height 12
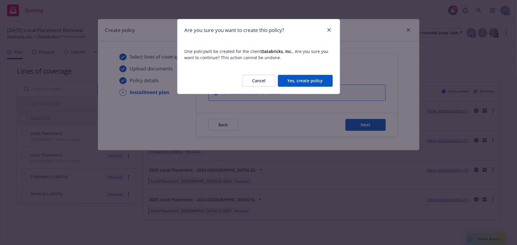
click at [313, 81] on button "Yes, create policy" at bounding box center [305, 81] width 55 height 12
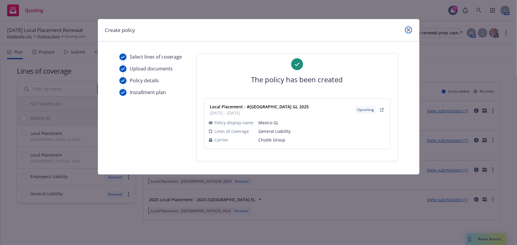
click at [409, 30] on icon "close" at bounding box center [409, 30] width 4 height 4
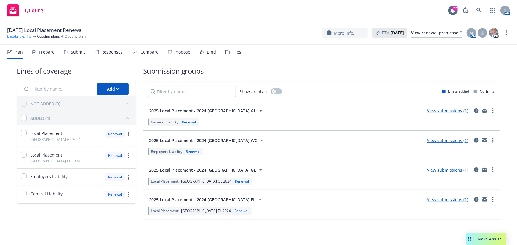
click at [18, 36] on link "Databricks, Inc." at bounding box center [19, 36] width 25 height 5
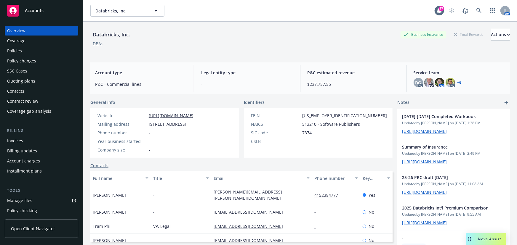
click at [19, 50] on div "Policies" at bounding box center [14, 50] width 15 height 9
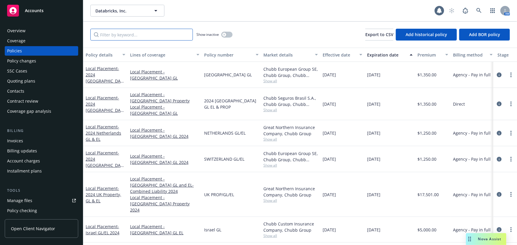
click at [109, 34] on input "Filter by keyword..." at bounding box center [141, 35] width 102 height 12
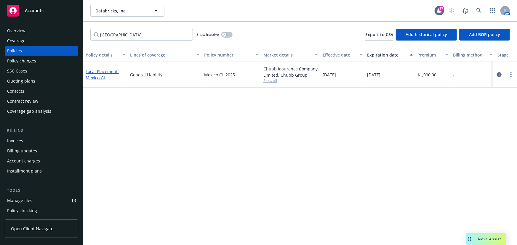
click at [96, 74] on link "Local Placement - Mexico GL" at bounding box center [102, 75] width 33 height 12
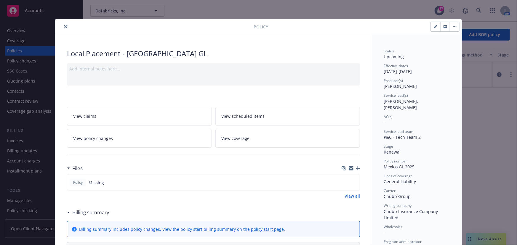
click at [443, 26] on icon "button" at bounding box center [445, 27] width 4 height 4
click at [64, 25] on icon "close" at bounding box center [66, 27] width 4 height 4
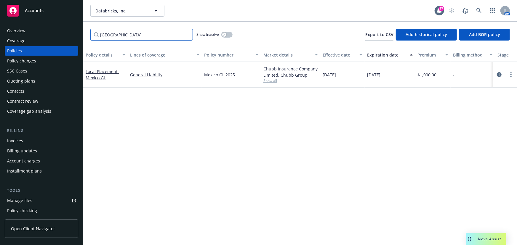
click at [104, 35] on input "[GEOGRAPHIC_DATA]" at bounding box center [141, 35] width 102 height 12
drag, startPoint x: 122, startPoint y: 33, endPoint x: 74, endPoint y: 34, distance: 48.3
click at [74, 34] on div "Accounts Overview Coverage Policies Policy changes SSC Cases Quoting plans Cont…" at bounding box center [258, 122] width 517 height 245
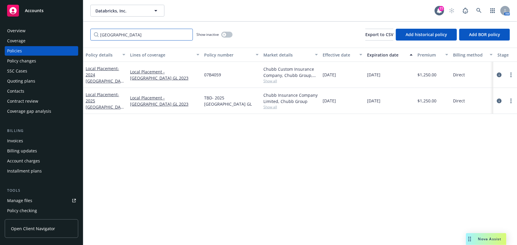
type input "Costa Rica"
click at [103, 98] on link "Local Placement - 2025 Costa Rica GL" at bounding box center [104, 104] width 37 height 24
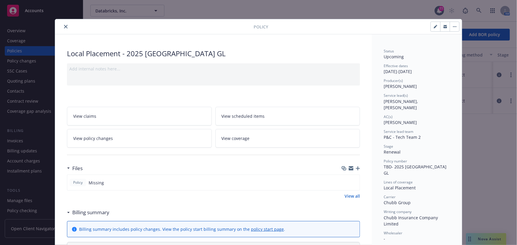
click at [440, 27] on button "button" at bounding box center [444, 26] width 9 height 9
click at [64, 28] on icon "close" at bounding box center [66, 27] width 4 height 4
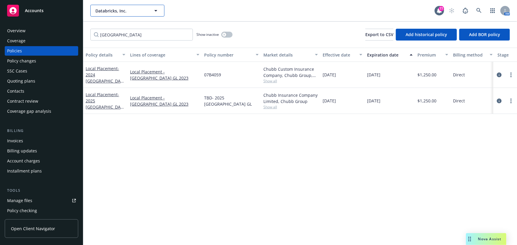
click at [154, 12] on icon "button" at bounding box center [155, 10] width 7 height 7
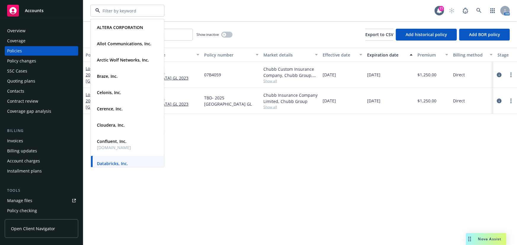
click at [252, 145] on div "Policy details Lines of coverage Policy number Market details Effective date Ex…" at bounding box center [299, 146] width 433 height 197
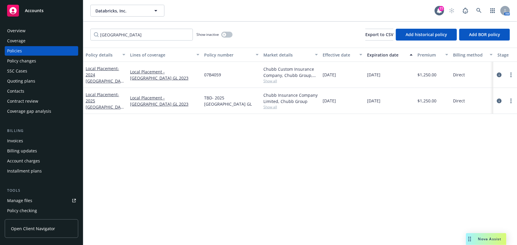
click at [32, 36] on div "Coverage" at bounding box center [41, 40] width 69 height 9
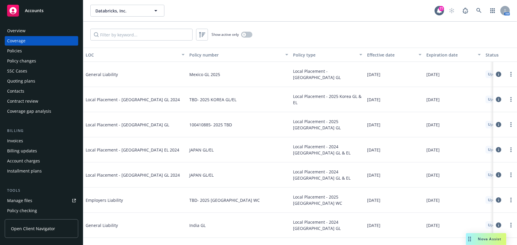
click at [34, 32] on div "Overview" at bounding box center [41, 30] width 69 height 9
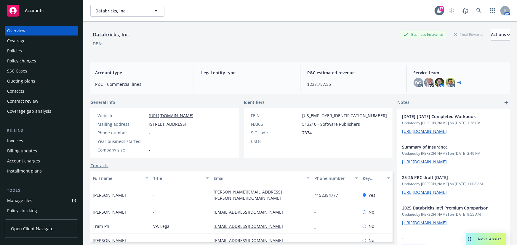
click at [38, 43] on div "Coverage" at bounding box center [41, 40] width 69 height 9
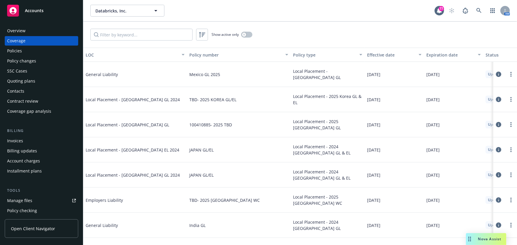
click at [39, 34] on div "Overview" at bounding box center [41, 30] width 69 height 9
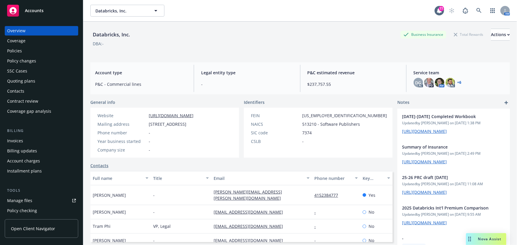
click at [27, 44] on div "Coverage" at bounding box center [41, 40] width 69 height 9
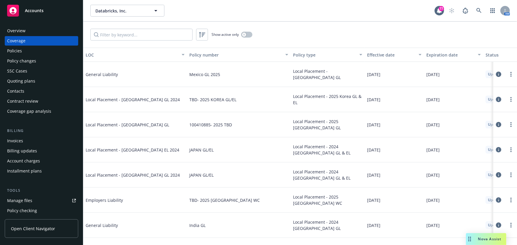
click at [27, 51] on div "Policies" at bounding box center [41, 50] width 69 height 9
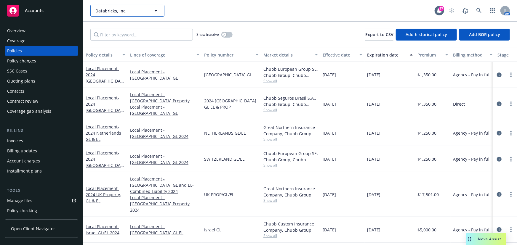
click at [113, 13] on span "Databricks, Inc." at bounding box center [120, 11] width 51 height 6
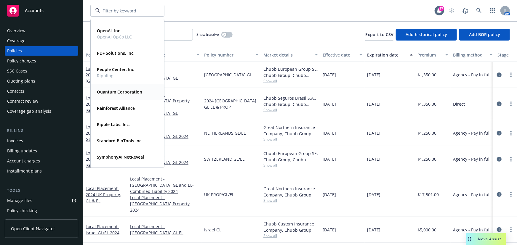
scroll to position [161, 0]
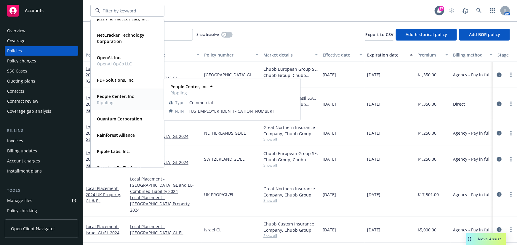
click at [114, 97] on strong "People Center, Inc" at bounding box center [115, 97] width 37 height 6
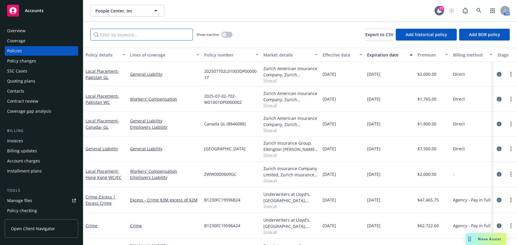
click at [150, 35] on input "Filter by keyword..." at bounding box center [141, 35] width 102 height 12
type input "local"
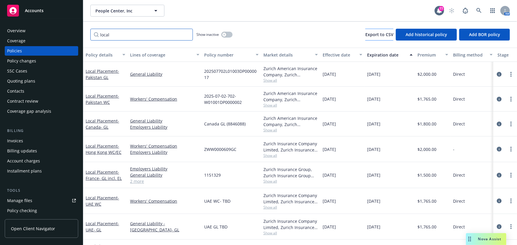
drag, startPoint x: 187, startPoint y: 34, endPoint x: 369, endPoint y: 33, distance: 181.5
click at [359, 33] on div "local Show inactive Export to CSV Add historical policy Add BOR policy" at bounding box center [299, 35] width 433 height 26
click at [186, 35] on input "local" at bounding box center [141, 35] width 102 height 12
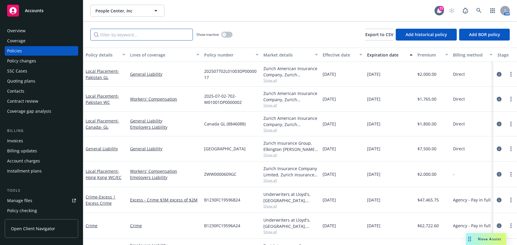
click at [186, 37] on input "Filter by keyword..." at bounding box center [141, 35] width 102 height 12
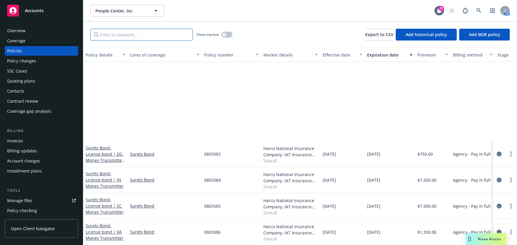
scroll to position [1803, 0]
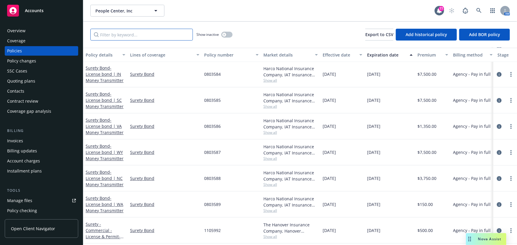
click at [143, 36] on input "Filter by keyword..." at bounding box center [141, 35] width 102 height 12
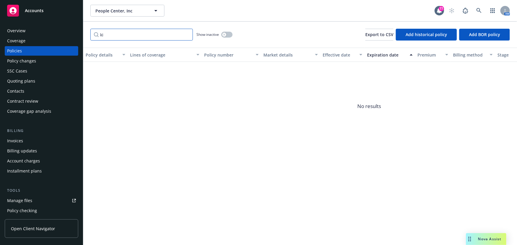
type input "k"
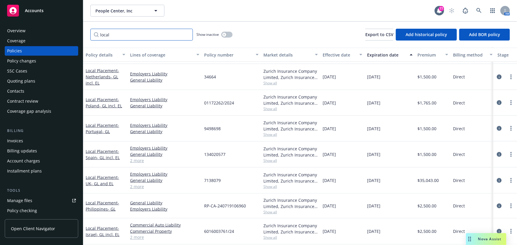
scroll to position [394, 0]
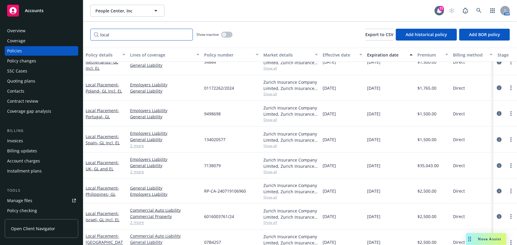
drag, startPoint x: 113, startPoint y: 36, endPoint x: 81, endPoint y: 33, distance: 31.5
click at [81, 33] on div "Accounts Overview Coverage Policies Policy changes SSC Cases Quoting plans Cont…" at bounding box center [258, 122] width 517 height 245
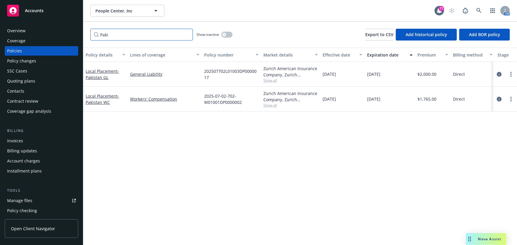
scroll to position [0, 0]
type input "Pakist"
click at [89, 73] on link "Local Placement - Pakistan GL" at bounding box center [102, 74] width 33 height 12
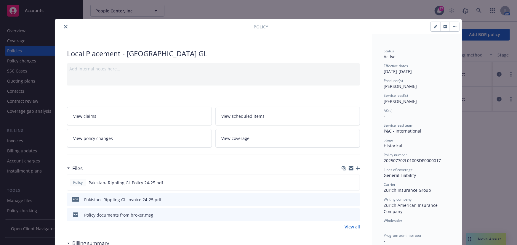
click at [64, 26] on icon "close" at bounding box center [66, 27] width 4 height 4
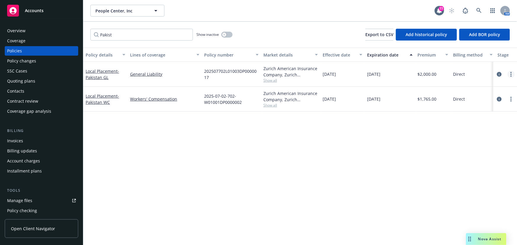
click at [510, 73] on icon "more" at bounding box center [510, 74] width 1 height 5
click at [99, 74] on div "Local Placement - Pakistan GL" at bounding box center [106, 74] width 40 height 12
click at [512, 75] on link "more" at bounding box center [510, 74] width 7 height 7
click at [484, 98] on link "Renew with incumbent" at bounding box center [480, 98] width 70 height 12
select select "12"
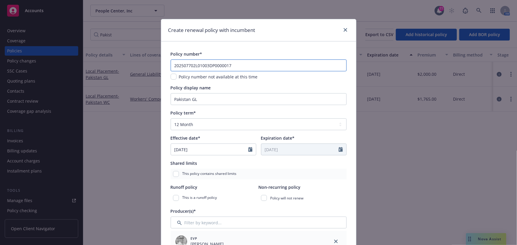
click at [237, 66] on input "202507702L01003DP0000017" at bounding box center [259, 66] width 176 height 12
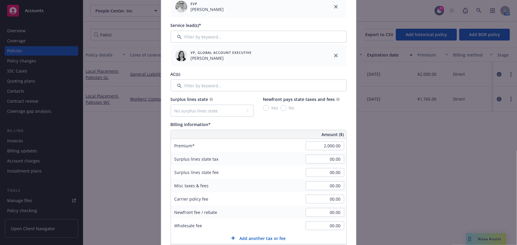
scroll to position [269, 0]
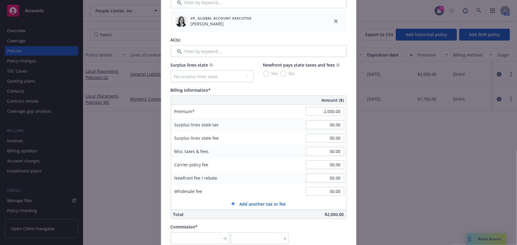
type input "202507702L01003DP0000017- 2025 TBD"
click at [318, 110] on input "2,000.00" at bounding box center [325, 111] width 38 height 9
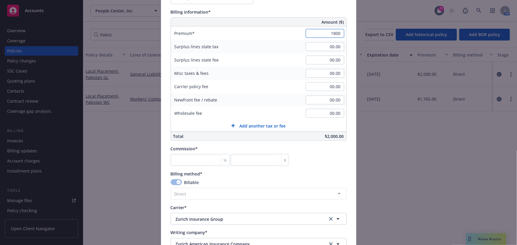
scroll to position [350, 0]
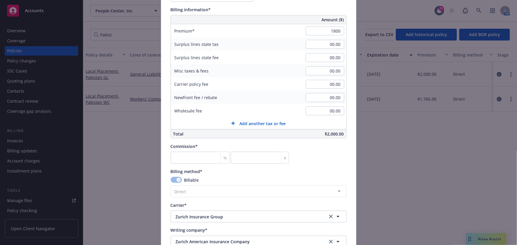
type input "1,800.00"
click at [221, 155] on div "%" at bounding box center [225, 157] width 9 height 11
click at [205, 158] on input "number" at bounding box center [200, 158] width 59 height 12
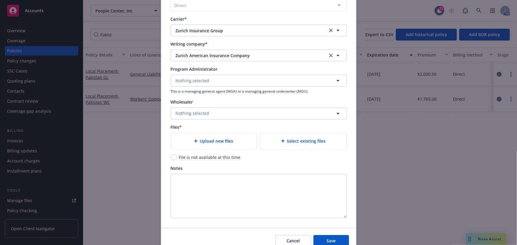
scroll to position [564, 0]
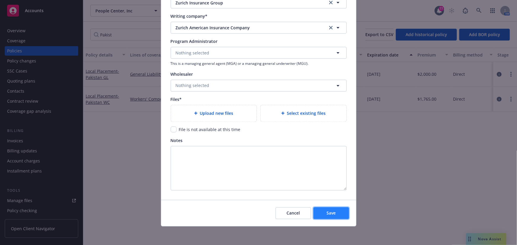
type input "0"
click at [326, 212] on span "Save" at bounding box center [330, 214] width 9 height 6
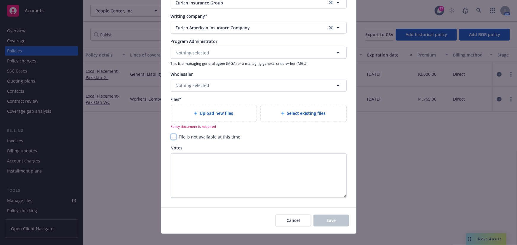
click at [171, 137] on input "checkbox" at bounding box center [174, 137] width 6 height 6
checkbox input "true"
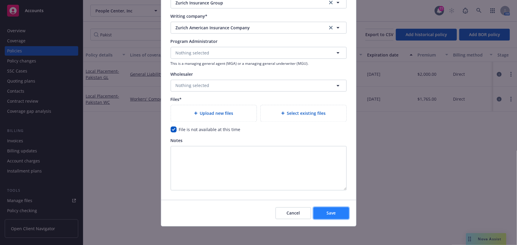
click at [319, 210] on button "Save" at bounding box center [331, 214] width 36 height 12
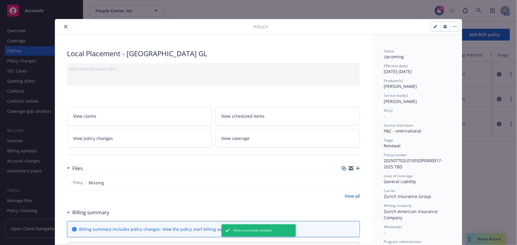
click at [64, 28] on icon "close" at bounding box center [66, 27] width 4 height 4
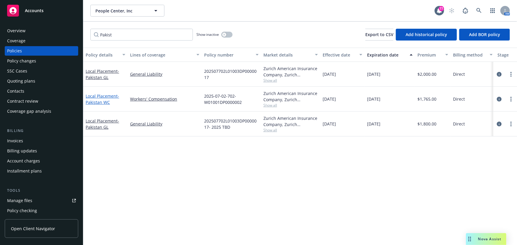
click at [101, 101] on span "- Pakistan WC" at bounding box center [102, 99] width 33 height 12
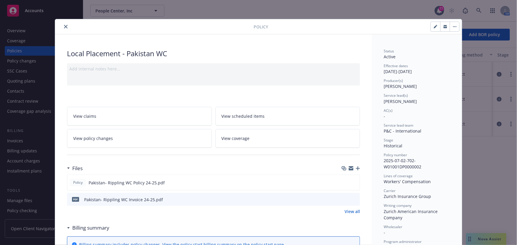
click at [431, 24] on button "button" at bounding box center [435, 26] width 9 height 9
select select "HISTORICAL"
select select "other"
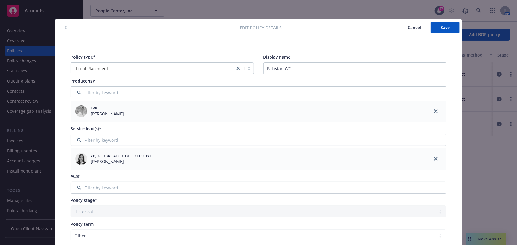
click at [59, 29] on div at bounding box center [148, 27] width 182 height 7
click at [407, 25] on span "Cancel" at bounding box center [413, 28] width 13 height 6
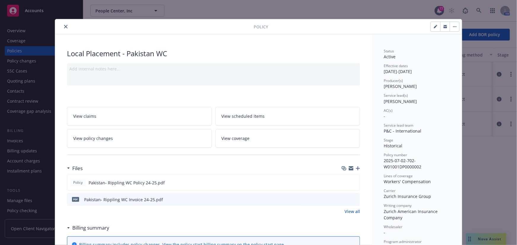
click at [60, 28] on div at bounding box center [155, 26] width 196 height 7
click at [64, 28] on icon "close" at bounding box center [66, 27] width 4 height 4
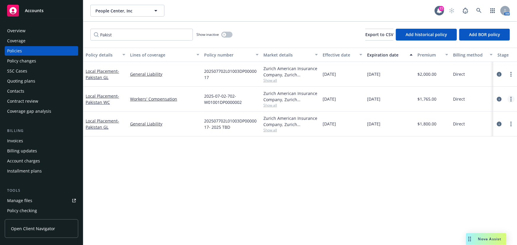
click at [512, 96] on link "more" at bounding box center [510, 99] width 7 height 7
click at [487, 124] on link "Renew with incumbent" at bounding box center [480, 123] width 70 height 12
select select "12"
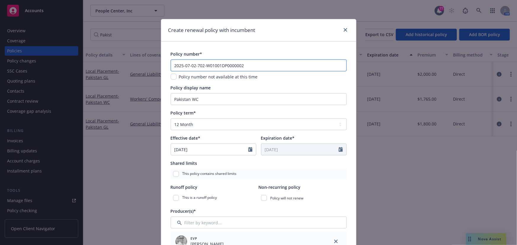
click at [261, 67] on input "2025-07-02-702-W01001DP0000002" at bounding box center [259, 66] width 176 height 12
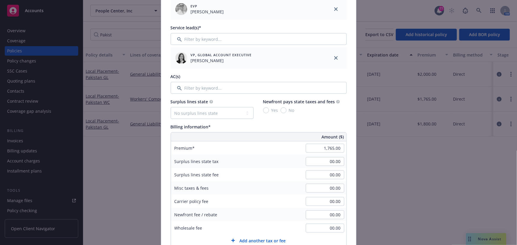
scroll to position [242, 0]
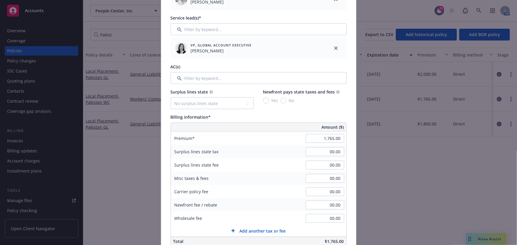
type input "2025-07-02-702-W01001DP0000002- 2025 TBD"
click at [318, 139] on input "1,765.00" at bounding box center [325, 138] width 38 height 9
type input "1,300.00"
click at [264, 166] on div "Surplus lines state fee 00.00" at bounding box center [258, 164] width 175 height 13
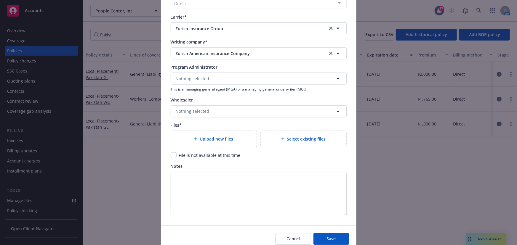
scroll to position [538, 0]
click at [172, 157] on input "checkbox" at bounding box center [174, 155] width 6 height 6
checkbox input "true"
click at [326, 238] on span "Save" at bounding box center [330, 239] width 9 height 6
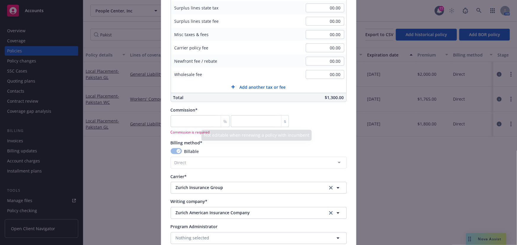
scroll to position [384, 0]
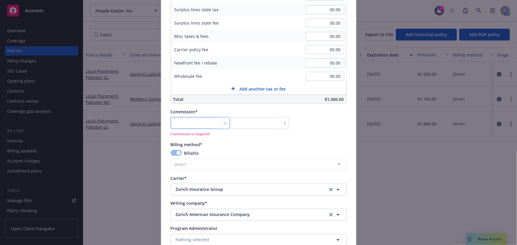
click at [202, 121] on input "number" at bounding box center [200, 123] width 59 height 12
type input "0"
click at [370, 143] on div "Create renewal policy with incumbent Policy number* 2025-07-02-702-W01001DP0000…" at bounding box center [258, 122] width 517 height 245
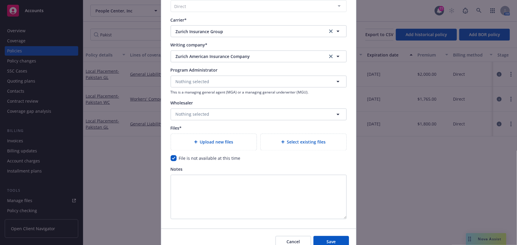
scroll to position [564, 0]
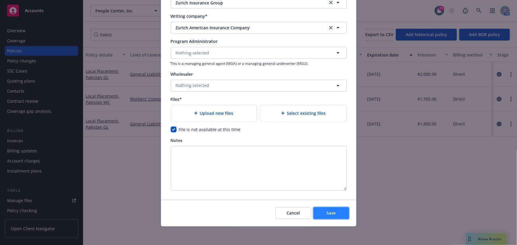
click at [329, 217] on button "Save" at bounding box center [331, 214] width 36 height 12
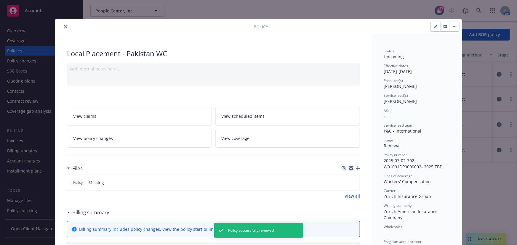
click at [62, 26] on button "close" at bounding box center [65, 26] width 7 height 7
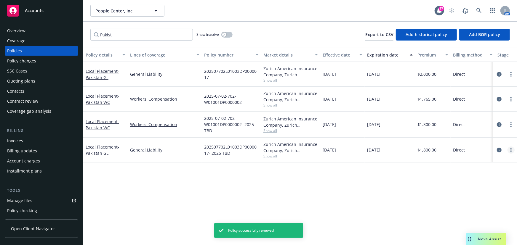
click at [512, 151] on link "more" at bounding box center [510, 150] width 7 height 7
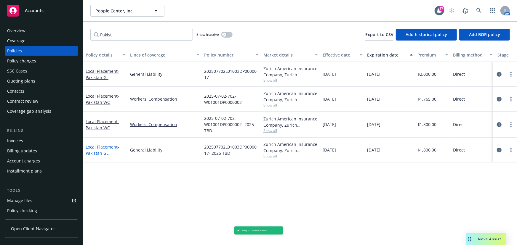
click at [100, 151] on span "- Pakistan GL" at bounding box center [102, 150] width 33 height 12
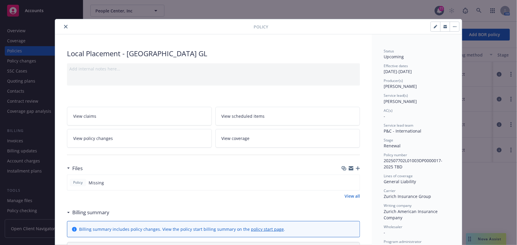
scroll to position [18, 0]
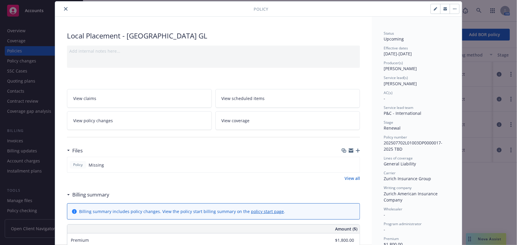
click at [443, 9] on icon "button" at bounding box center [445, 9] width 4 height 2
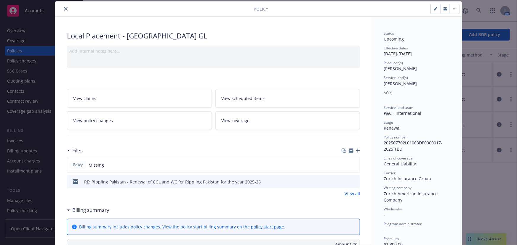
click at [64, 8] on icon "close" at bounding box center [66, 9] width 4 height 4
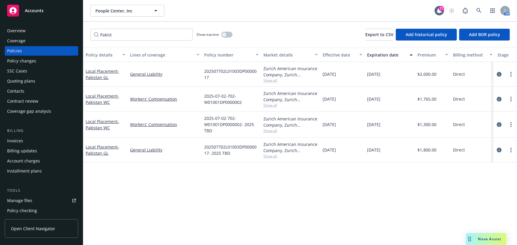
click at [123, 41] on div "Pakist Show inactive Export to CSV Add historical policy Add BOR policy" at bounding box center [299, 35] width 433 height 26
click at [121, 35] on input "Pakist" at bounding box center [141, 35] width 102 height 12
drag, startPoint x: 115, startPoint y: 34, endPoint x: 87, endPoint y: 33, distance: 27.6
click at [87, 33] on div "Pakist Show inactive Export to CSV Add historical policy Add BOR policy" at bounding box center [299, 35] width 433 height 26
type input "india"
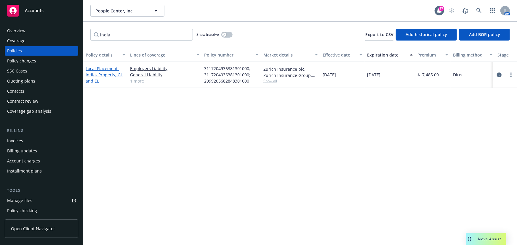
click at [96, 75] on span "- India- Property, GL and EL" at bounding box center [104, 75] width 37 height 18
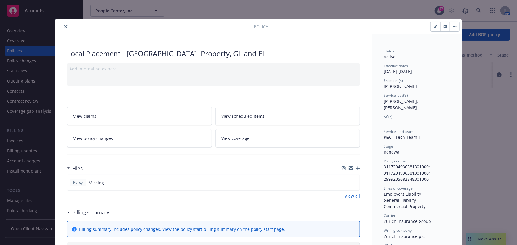
click at [449, 26] on button "button" at bounding box center [453, 26] width 9 height 9
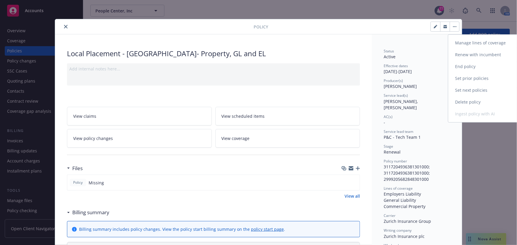
click at [469, 55] on link "Renew with incumbent" at bounding box center [483, 55] width 70 height 12
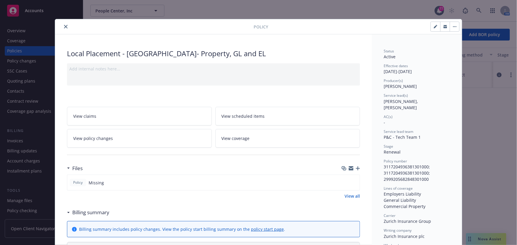
select select "12"
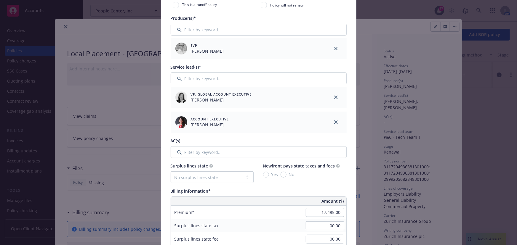
scroll to position [269, 0]
